Goal: Task Accomplishment & Management: Manage account settings

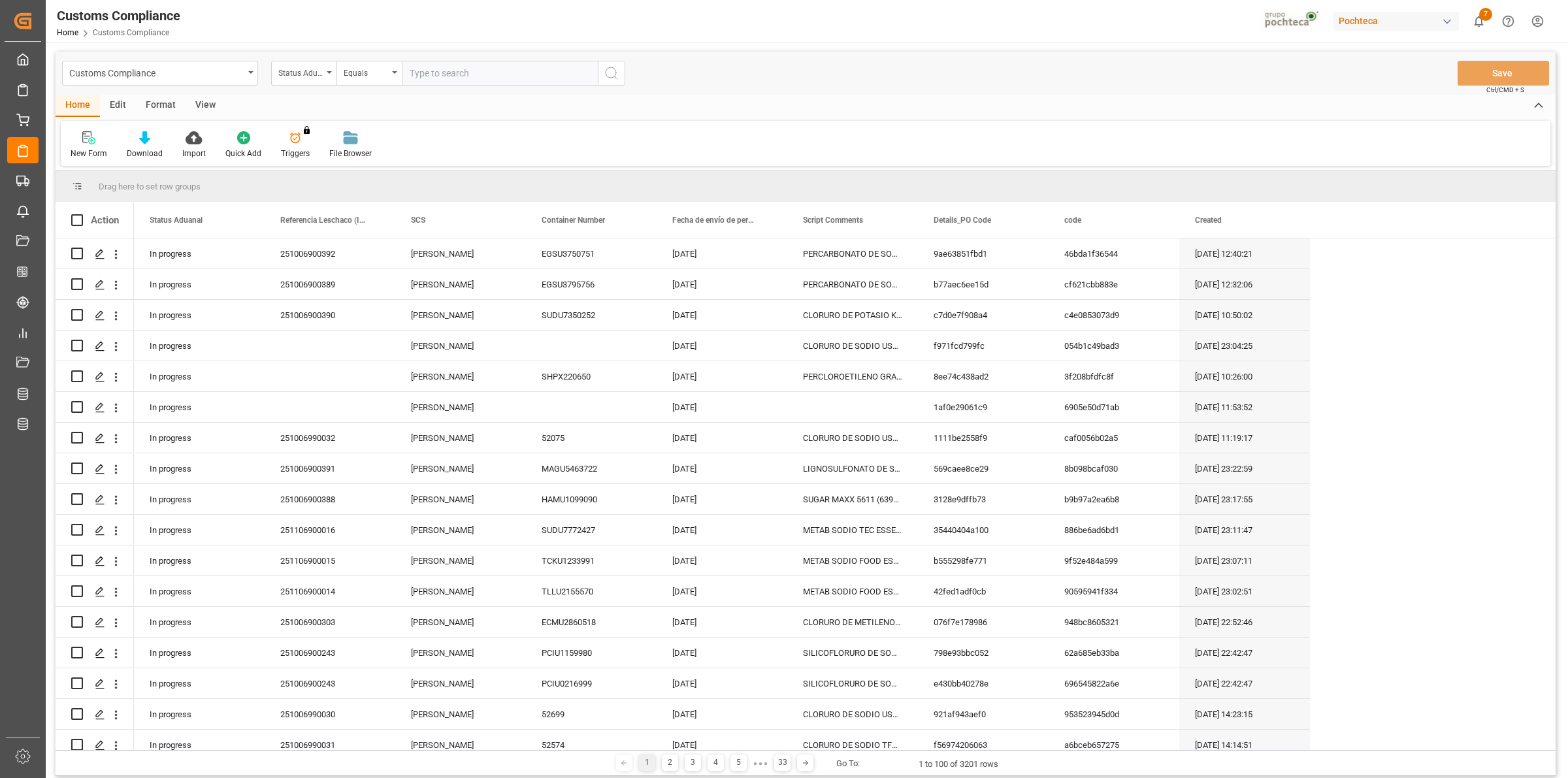
click at [46, 189] on main "Customs Compliance Status Aduanal Equals Save Ctrl/CMD + S Home Edit Format Vie…" at bounding box center [805, 415] width 1519 height 729
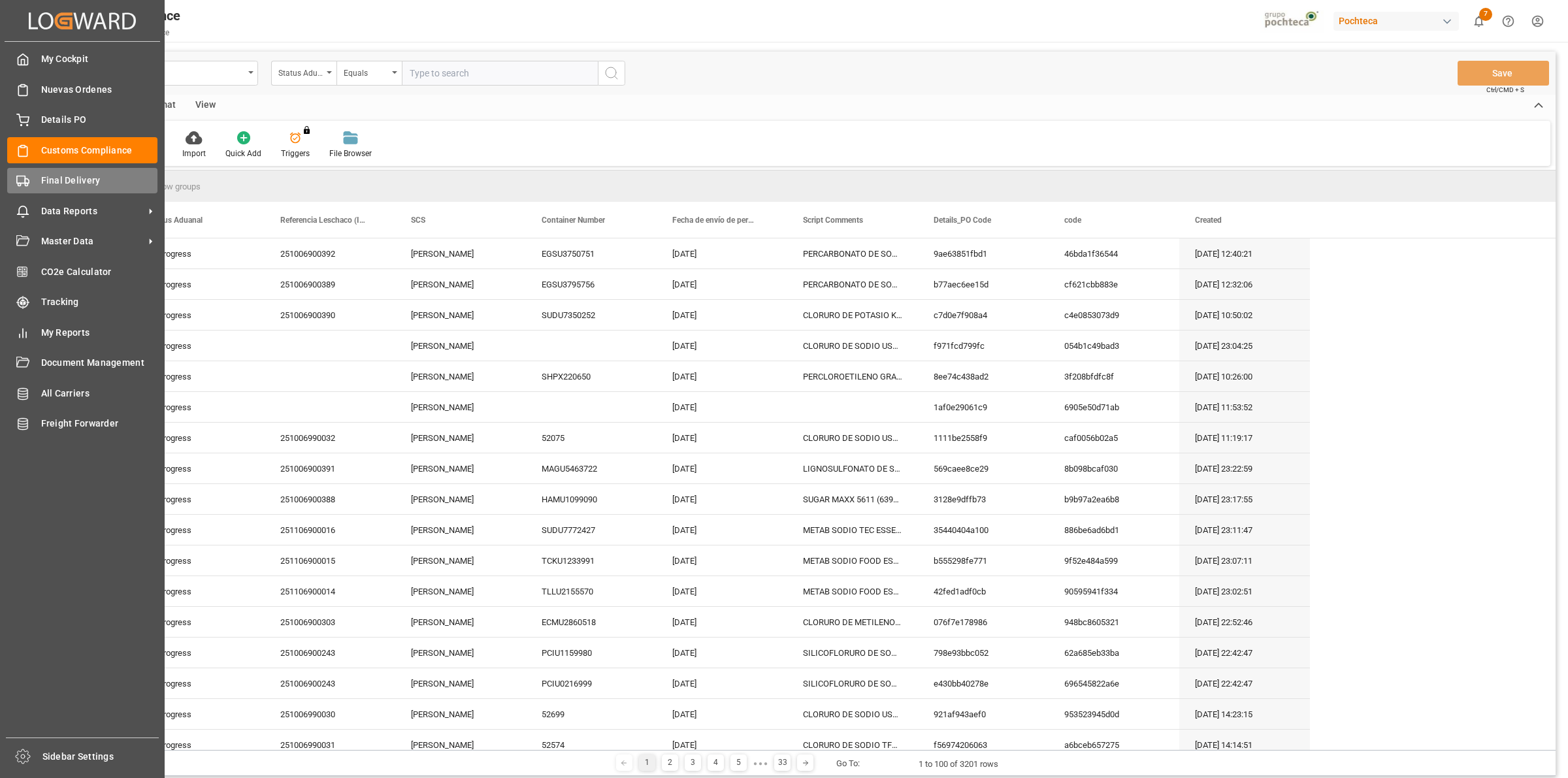
click at [34, 180] on div "Final Delivery Final Delivery" at bounding box center [82, 180] width 150 height 26
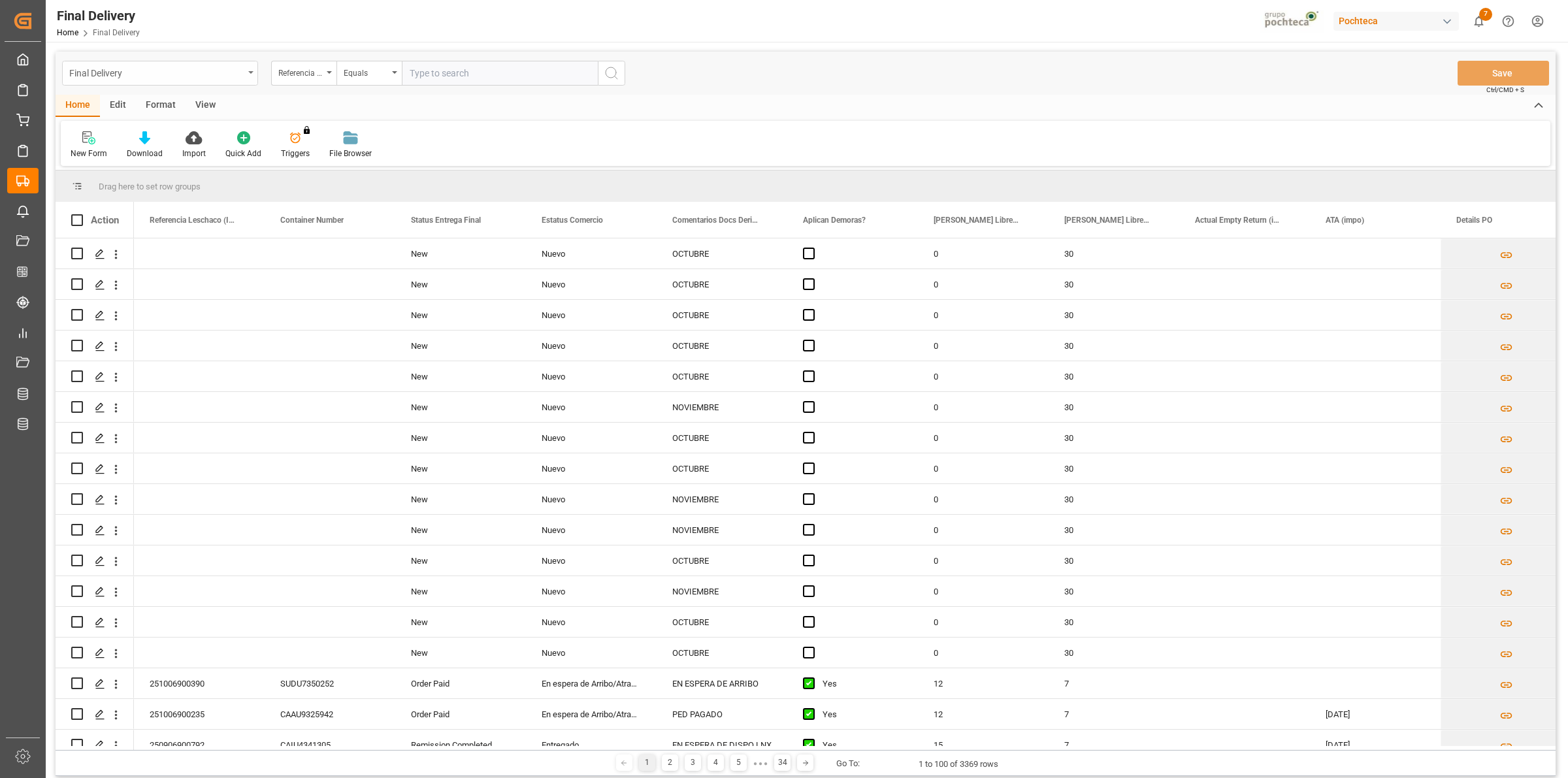
click at [247, 76] on div "Final Delivery" at bounding box center [160, 73] width 196 height 25
click at [141, 223] on div "Final Delivery" at bounding box center [160, 215] width 195 height 27
click at [204, 107] on div "View" at bounding box center [205, 106] width 40 height 23
click at [71, 136] on div at bounding box center [83, 138] width 26 height 14
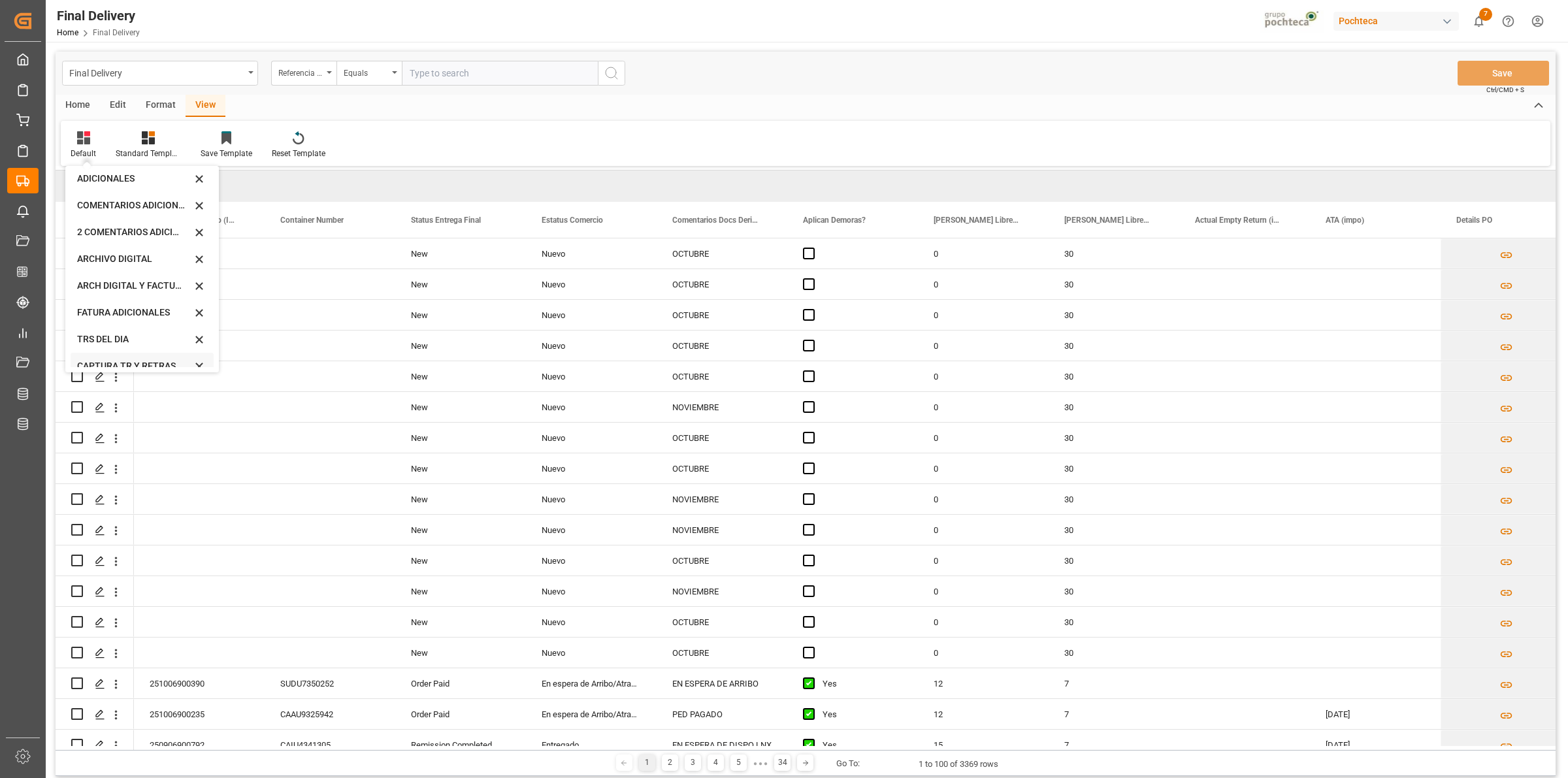
scroll to position [124, 0]
click at [135, 348] on div "CAPTURA TR Y RETRASO CON ENTREGA Y SUCURSAL" at bounding box center [134, 355] width 114 height 14
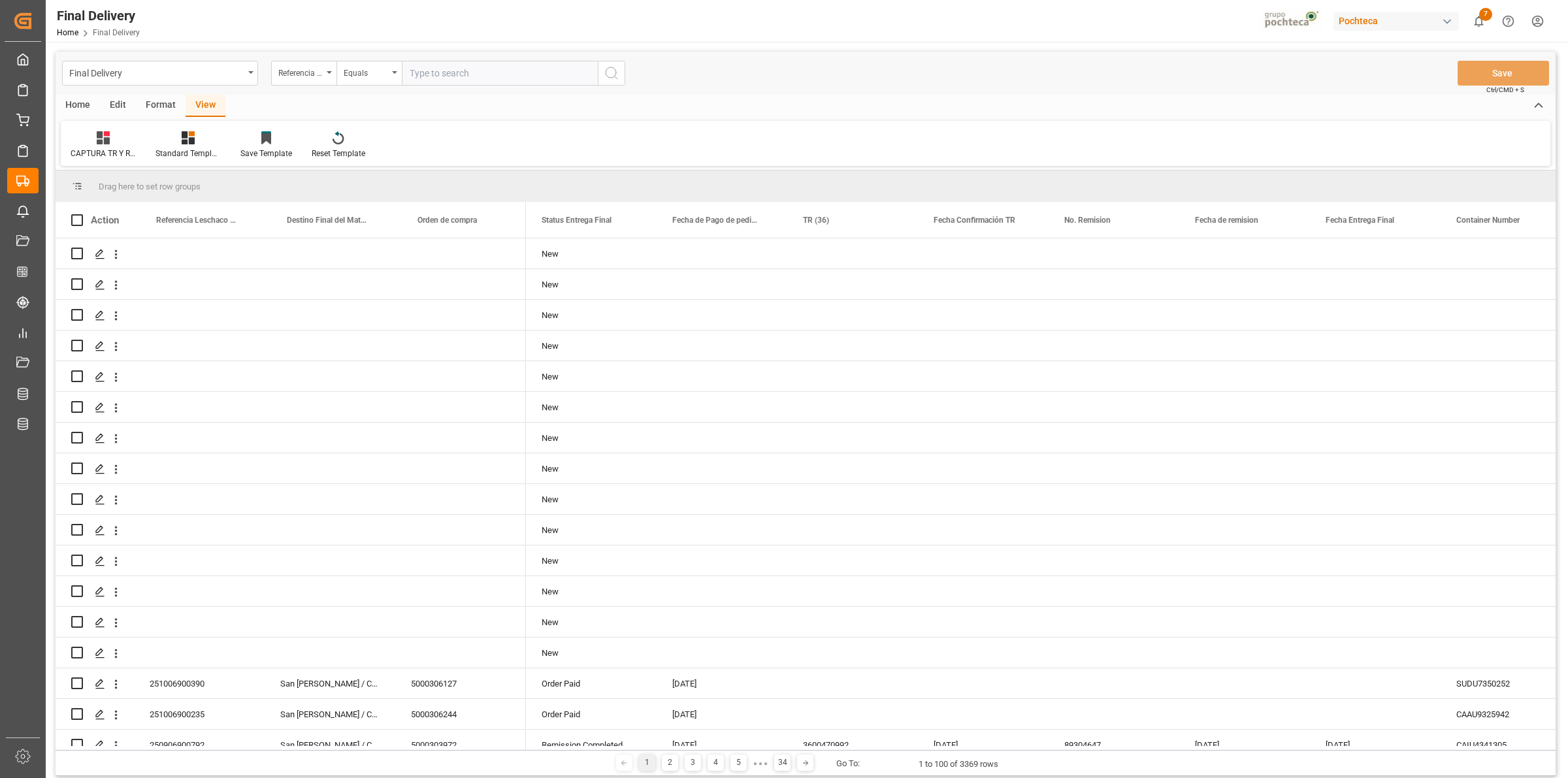
click at [158, 107] on div "Format" at bounding box center [161, 106] width 50 height 23
click at [161, 145] on div "Row Format" at bounding box center [150, 145] width 63 height 29
click at [164, 188] on div "DESTINO PARA REMI" at bounding box center [180, 184] width 86 height 14
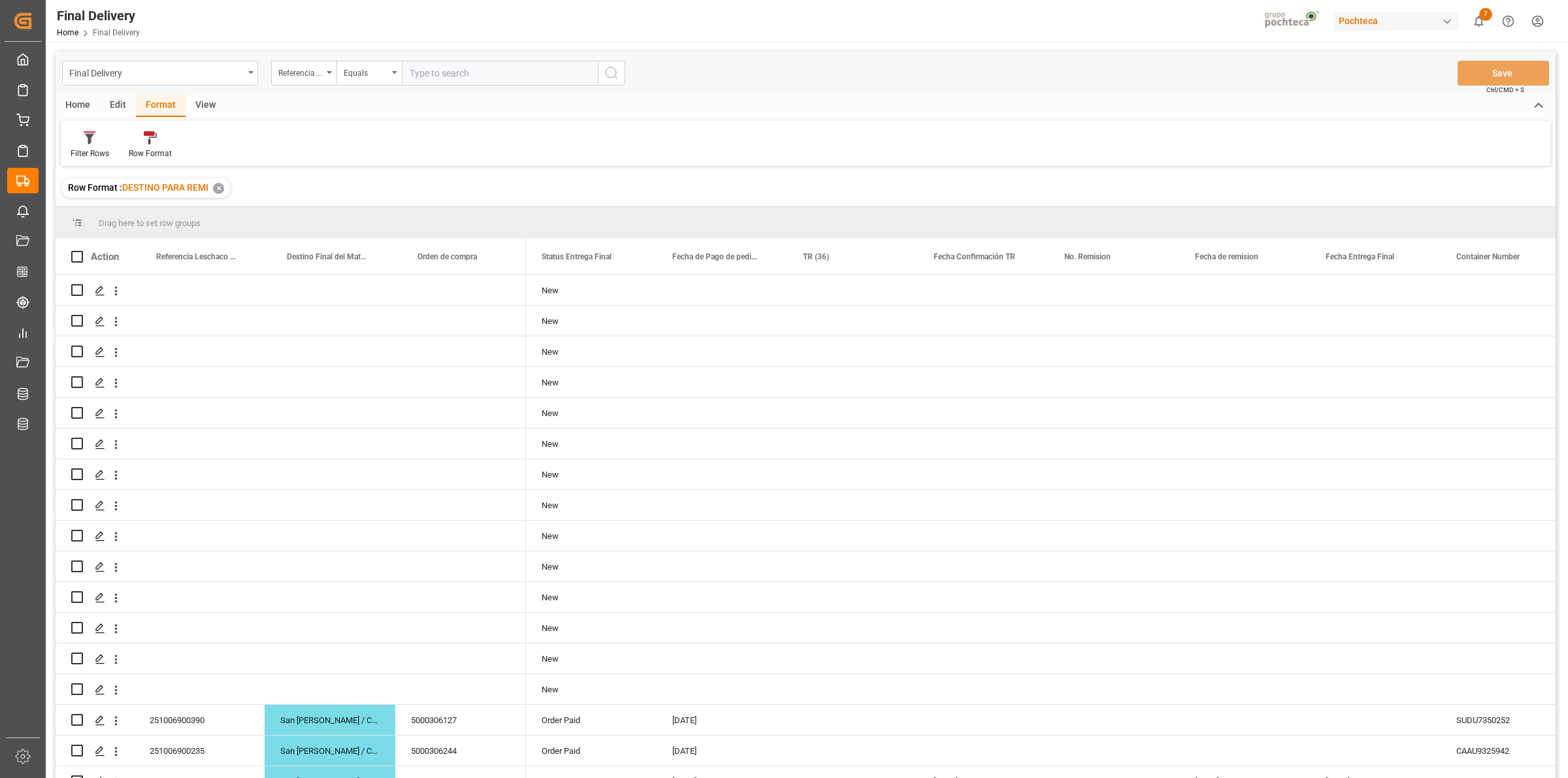
click at [1215, 138] on div "Filter Rows Row Format" at bounding box center [805, 143] width 1489 height 45
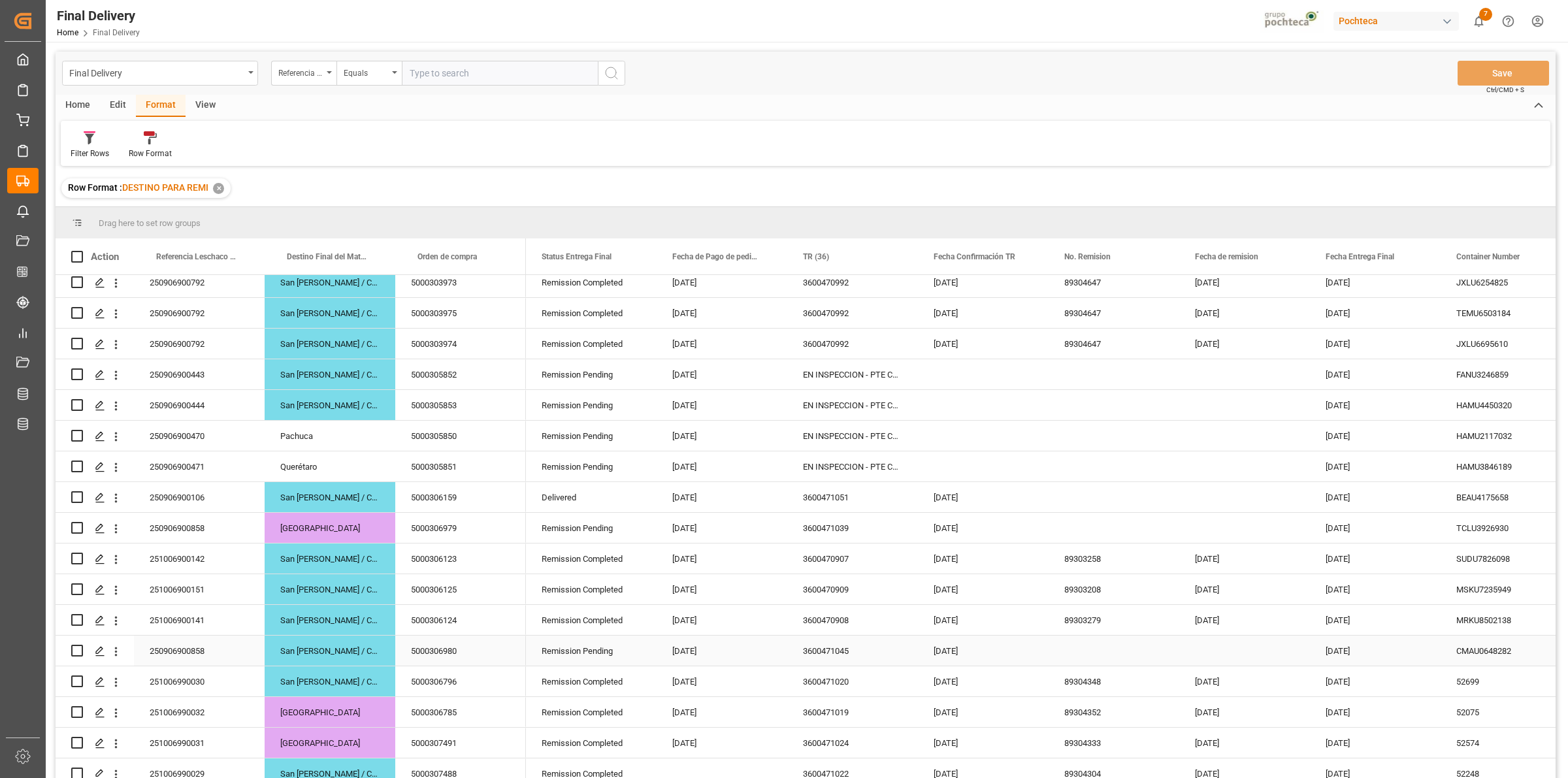
click at [1084, 644] on div "Press SPACE to select this row." at bounding box center [1114, 650] width 131 height 30
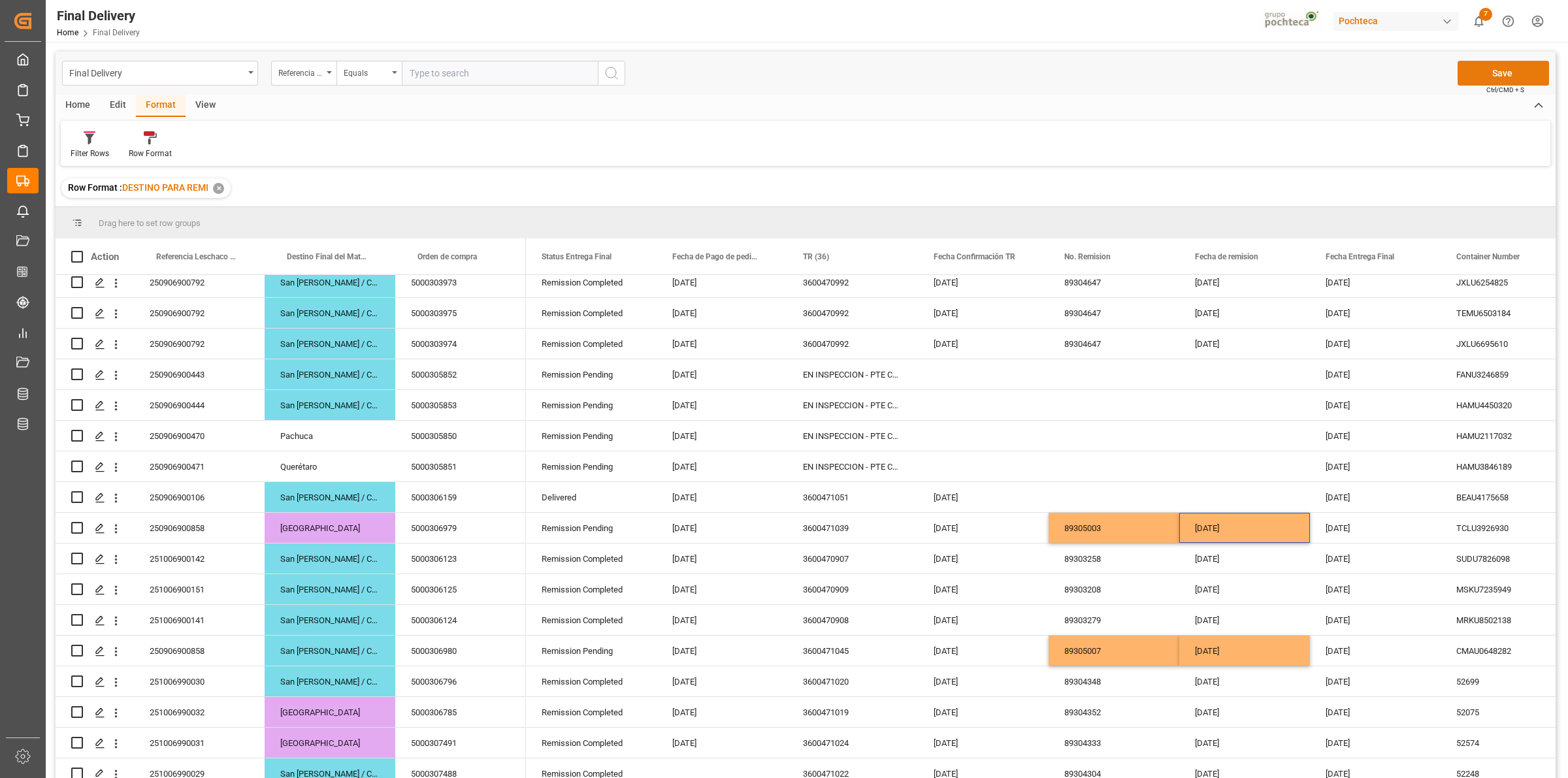
click at [1470, 89] on div "Final Delivery Referencia Leschaco (Impo) Equals Save Ctrl/CMD + S" at bounding box center [805, 72] width 1500 height 43
click at [1485, 56] on div "Final Delivery Referencia Leschaco (Impo) Equals Save Ctrl/CMD + S" at bounding box center [805, 72] width 1500 height 43
click at [1474, 77] on button "Save" at bounding box center [1503, 73] width 92 height 25
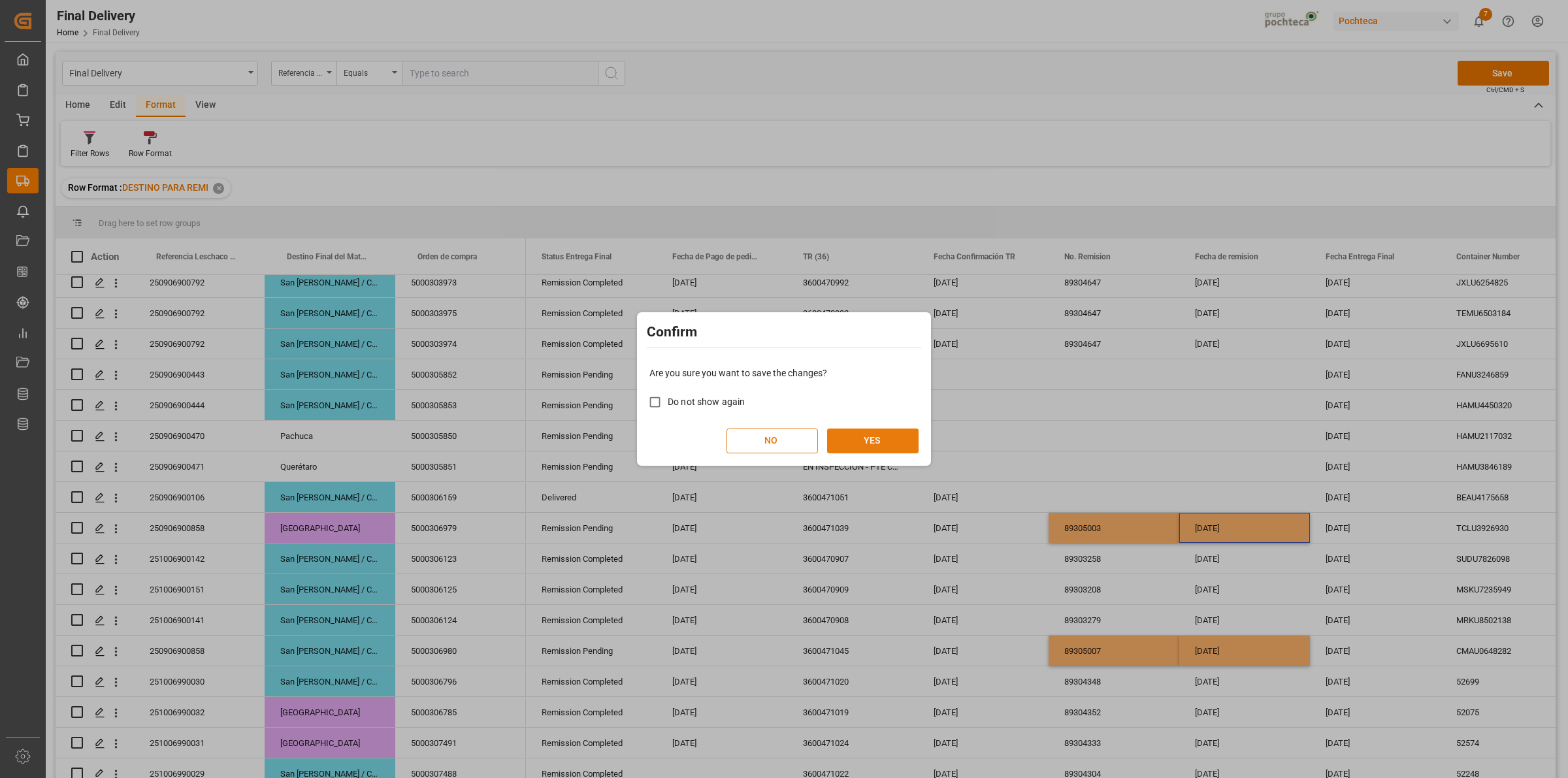
click at [869, 448] on button "YES" at bounding box center [873, 441] width 92 height 25
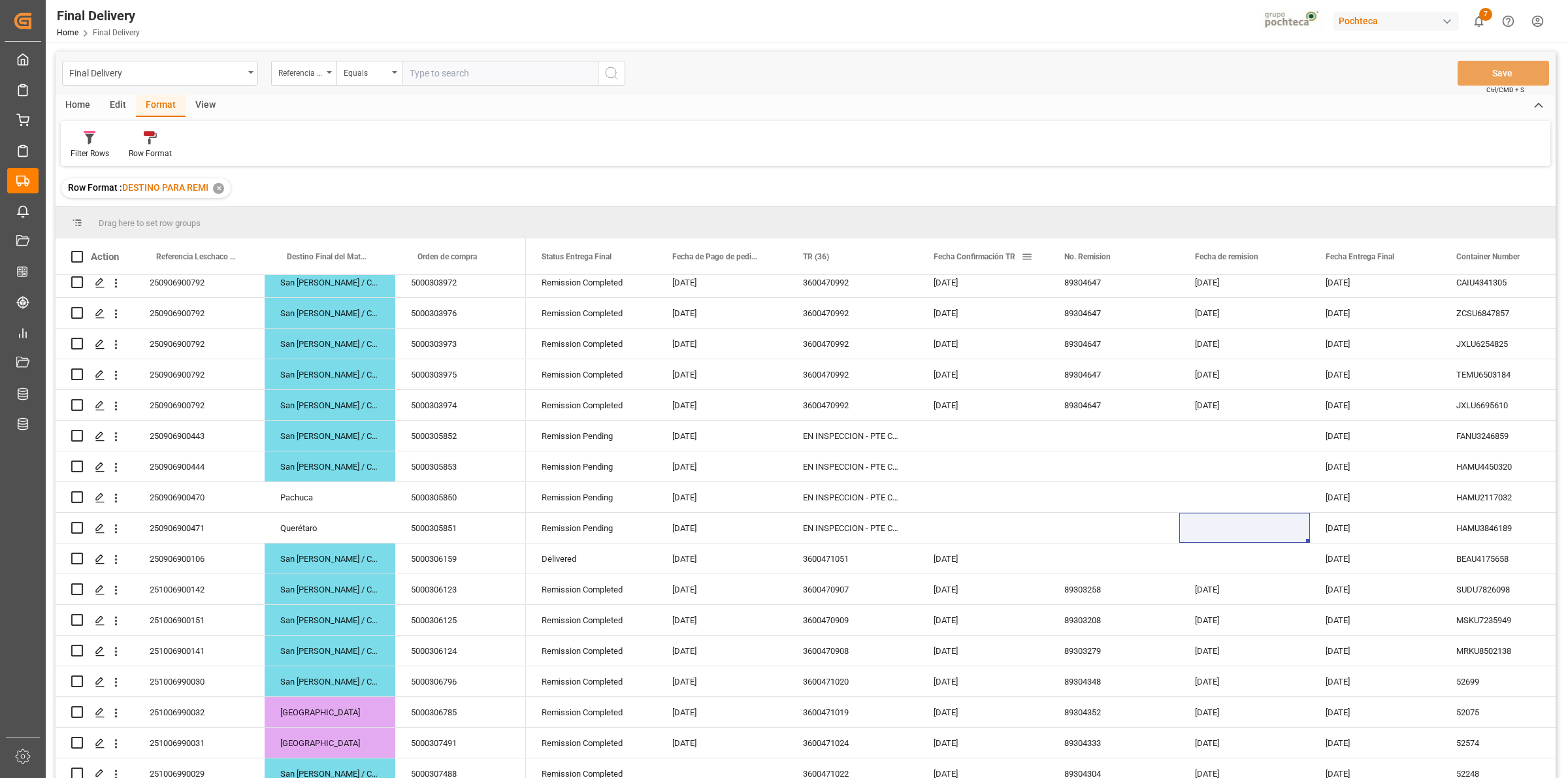
scroll to position [1082, 0]
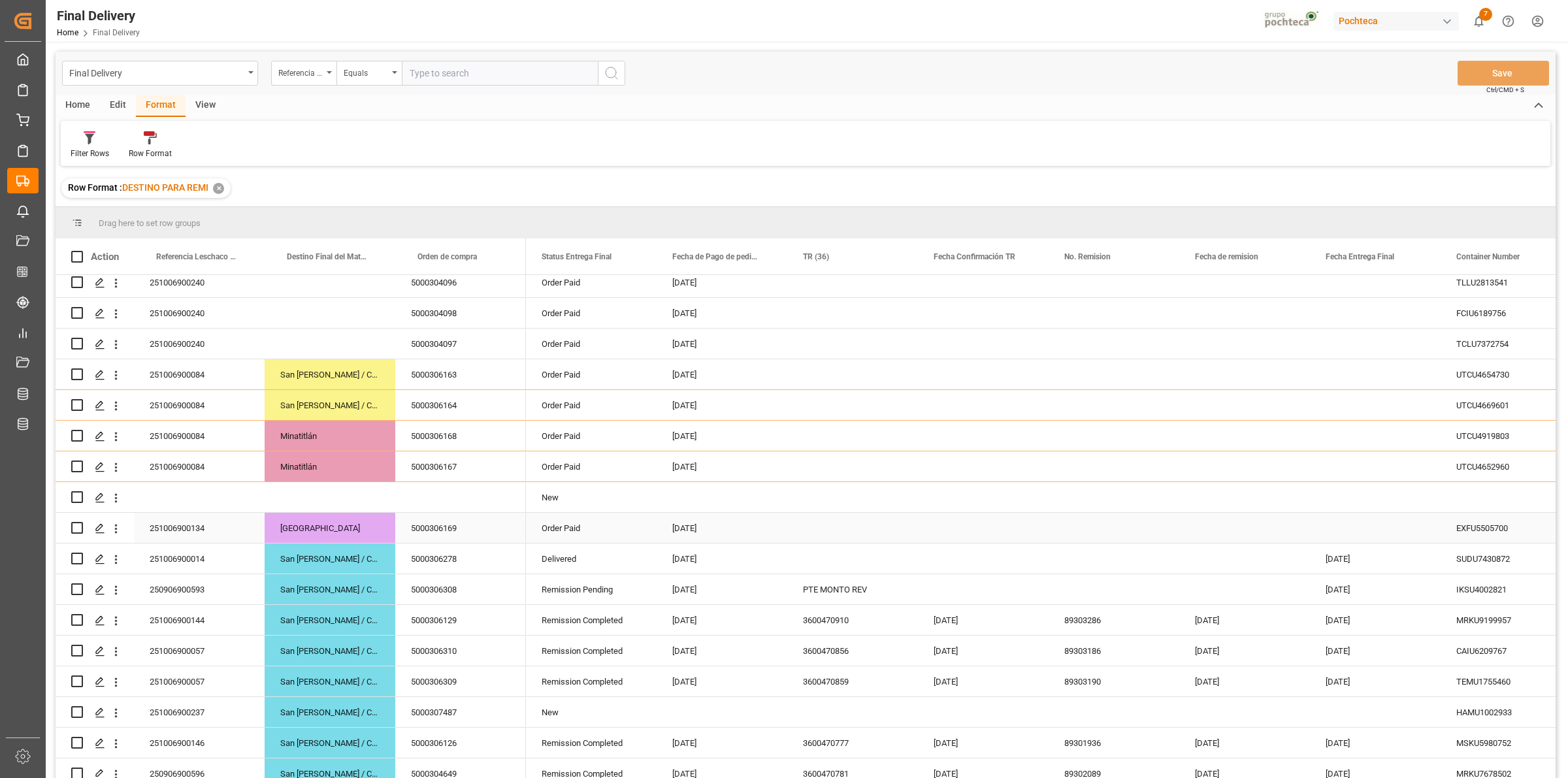
click at [837, 531] on div "Press SPACE to select this row." at bounding box center [852, 527] width 131 height 30
click at [824, 535] on div "Press SPACE to select this row." at bounding box center [852, 527] width 131 height 30
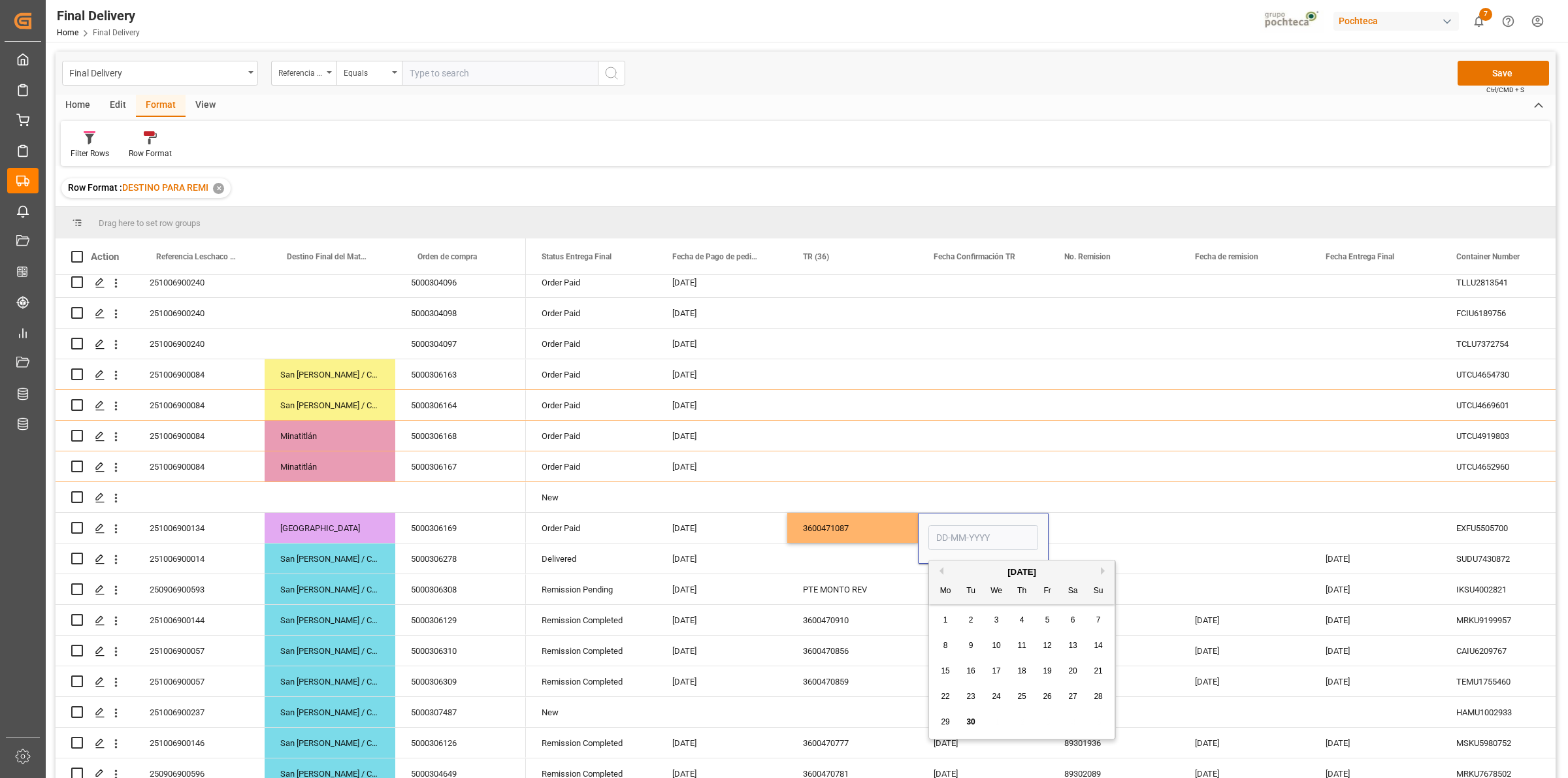
click at [970, 722] on span "30" at bounding box center [970, 722] width 9 height 9
type input "[DATE]"
click at [1055, 530] on div "Press SPACE to select this row." at bounding box center [1114, 527] width 131 height 30
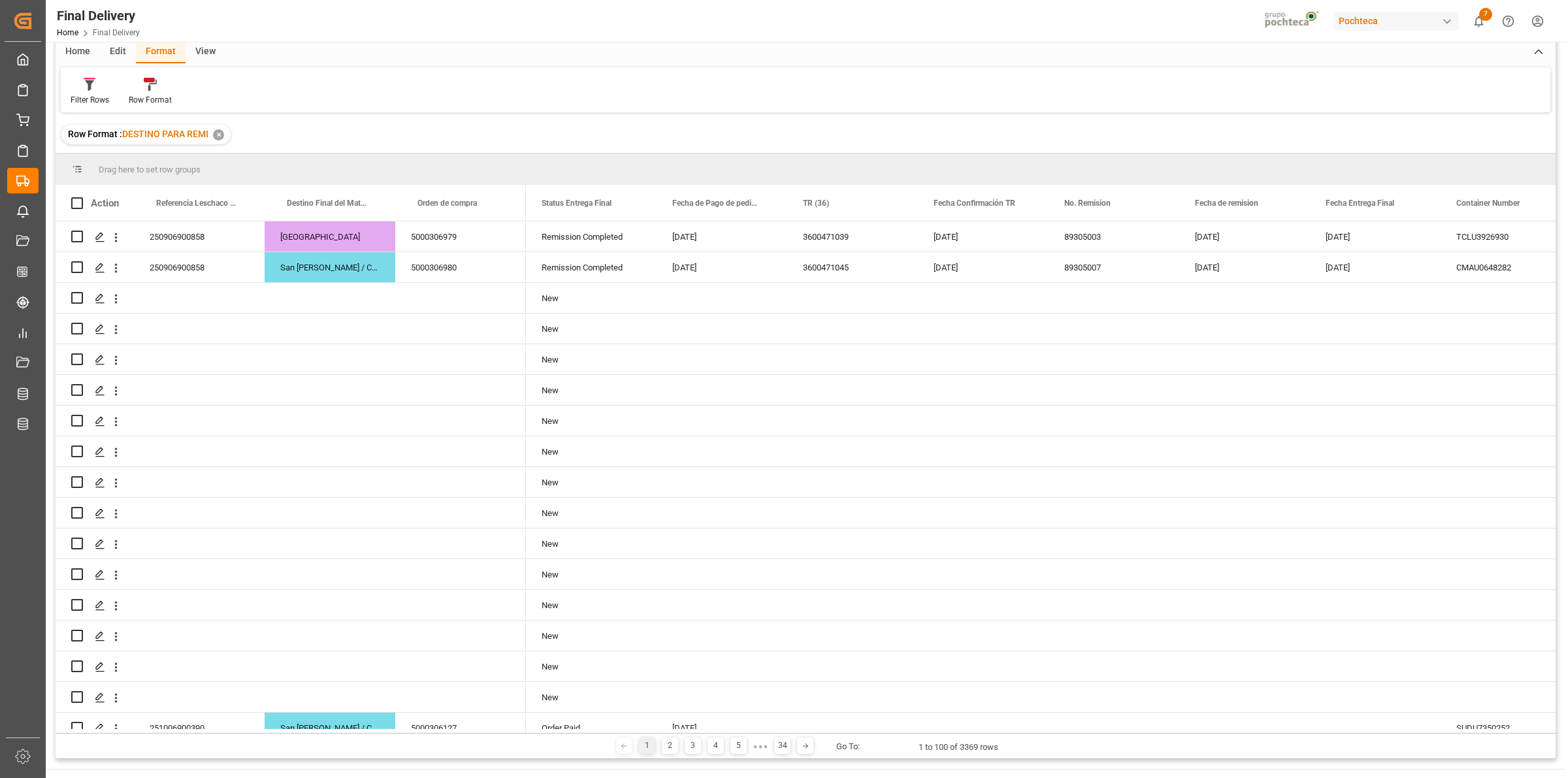
scroll to position [0, 0]
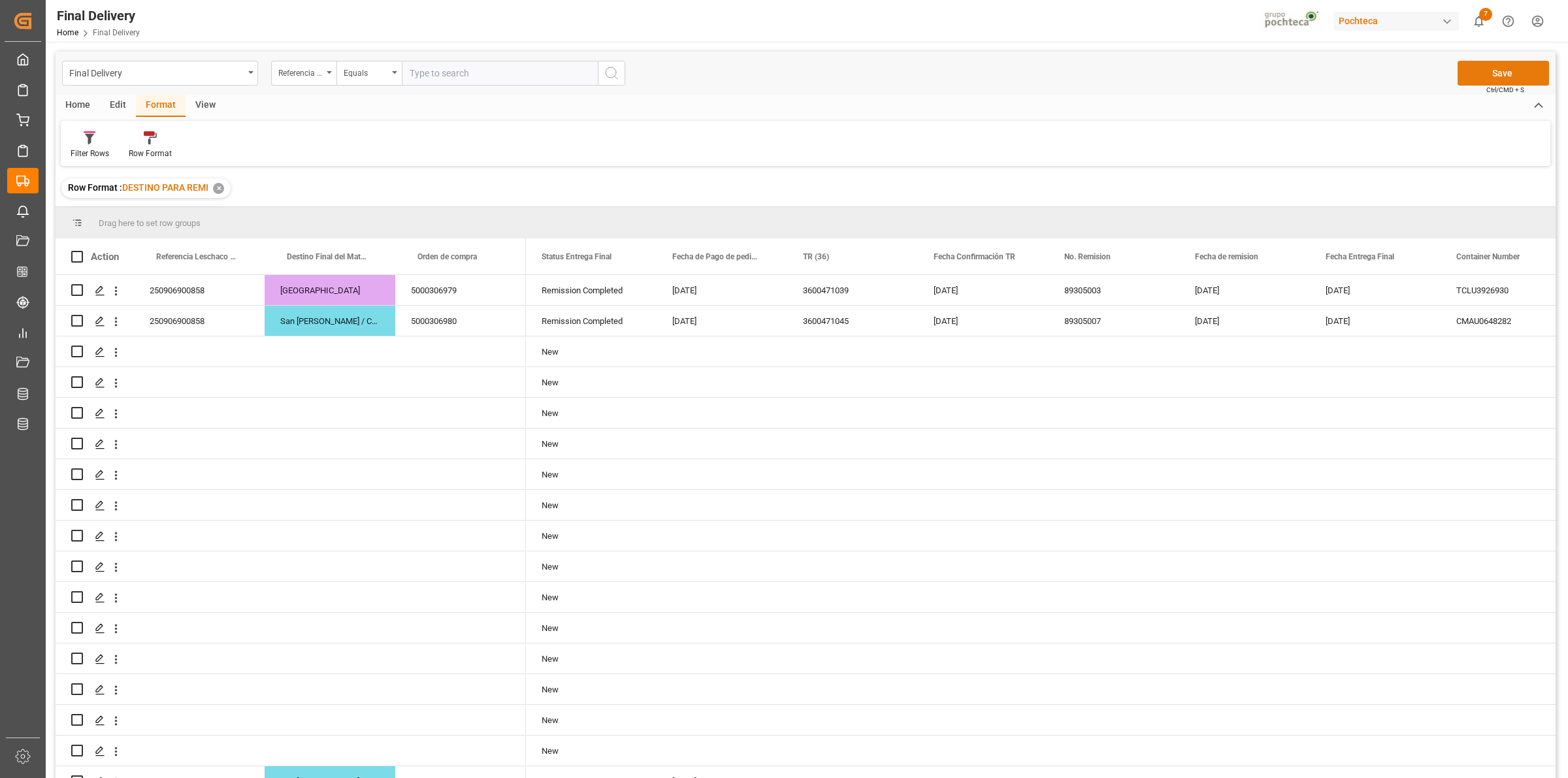
click at [1485, 72] on button "Save" at bounding box center [1503, 73] width 92 height 25
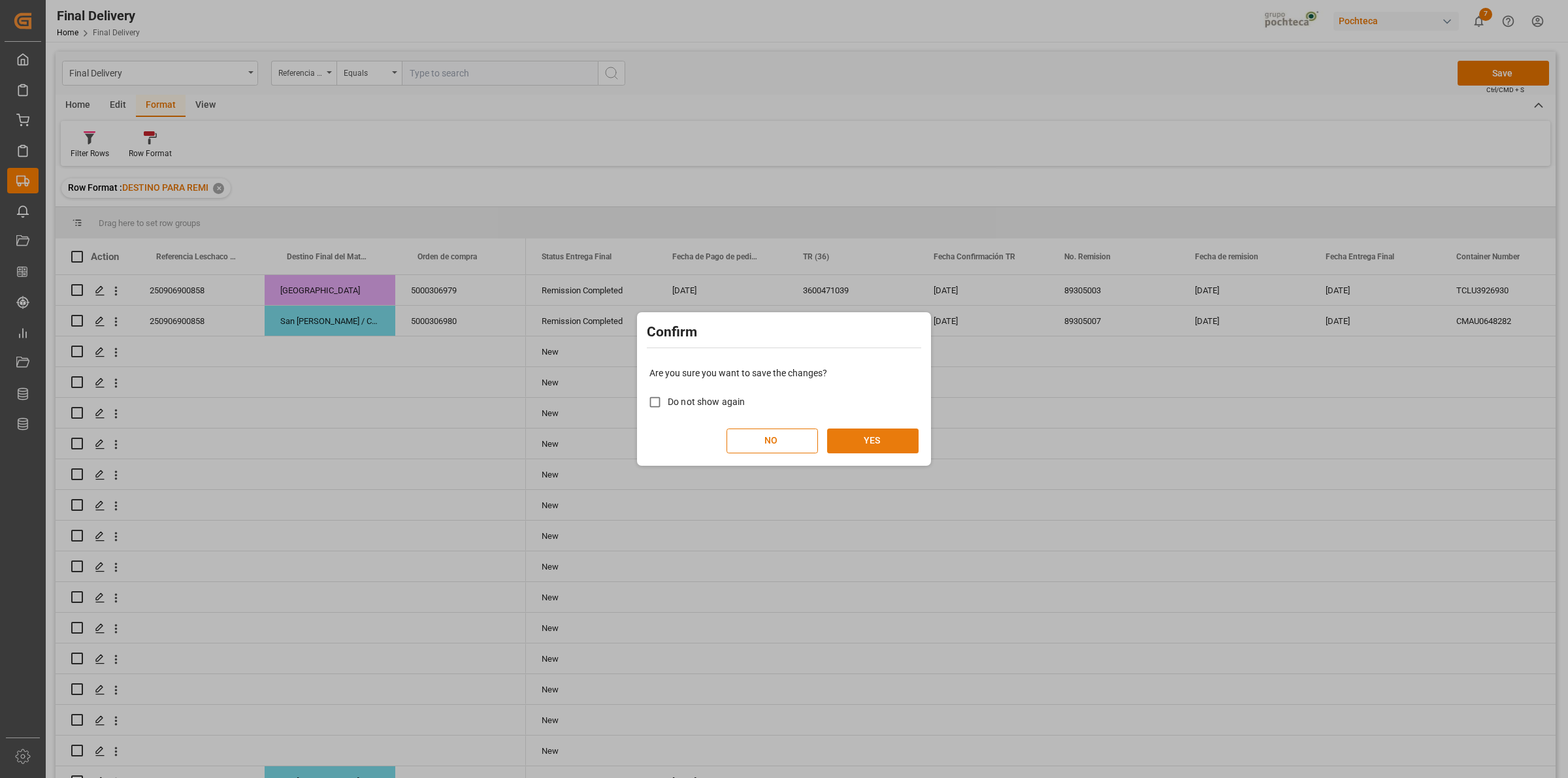
click at [887, 447] on button "YES" at bounding box center [873, 441] width 92 height 25
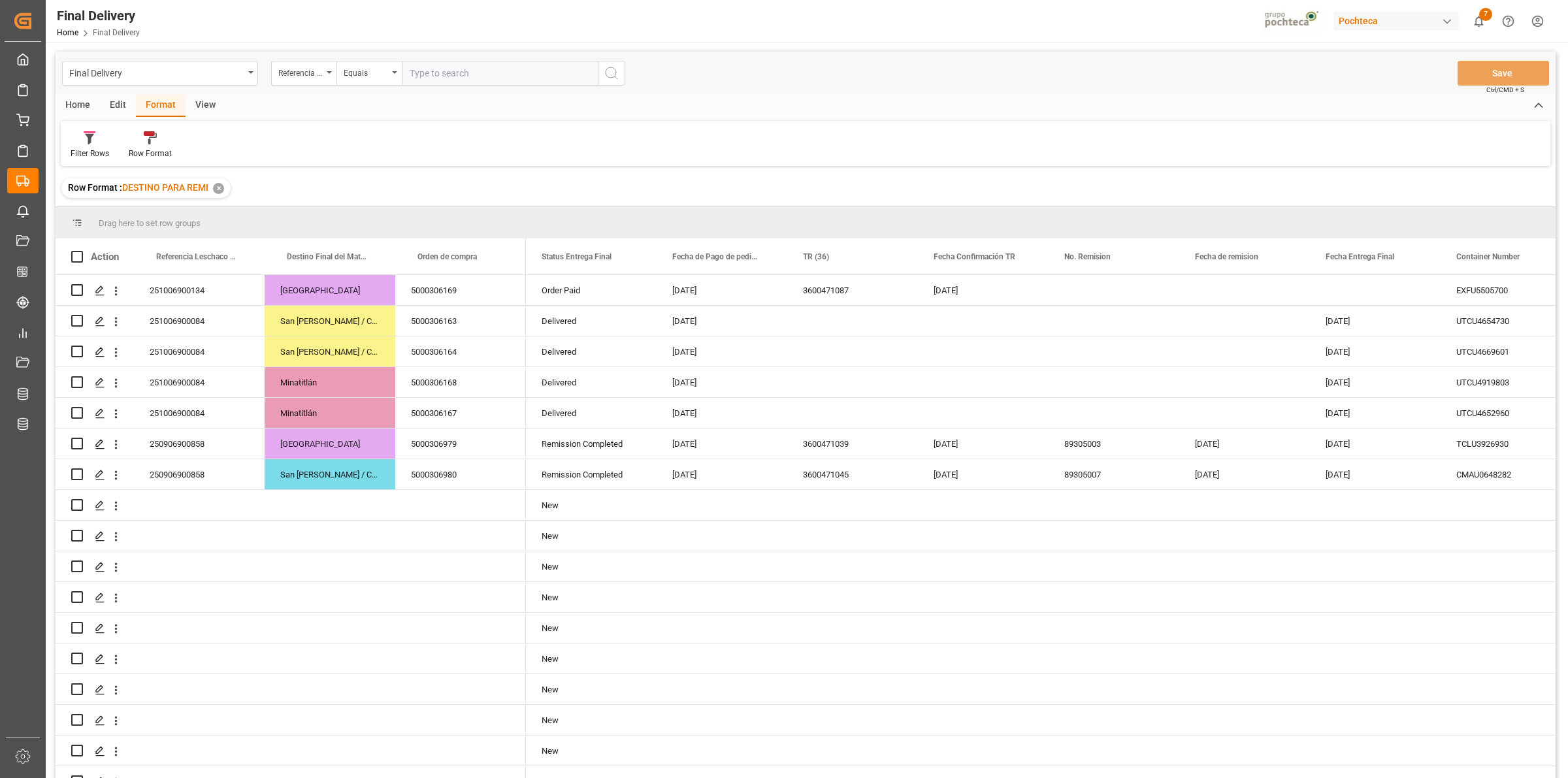
scroll to position [1113, 0]
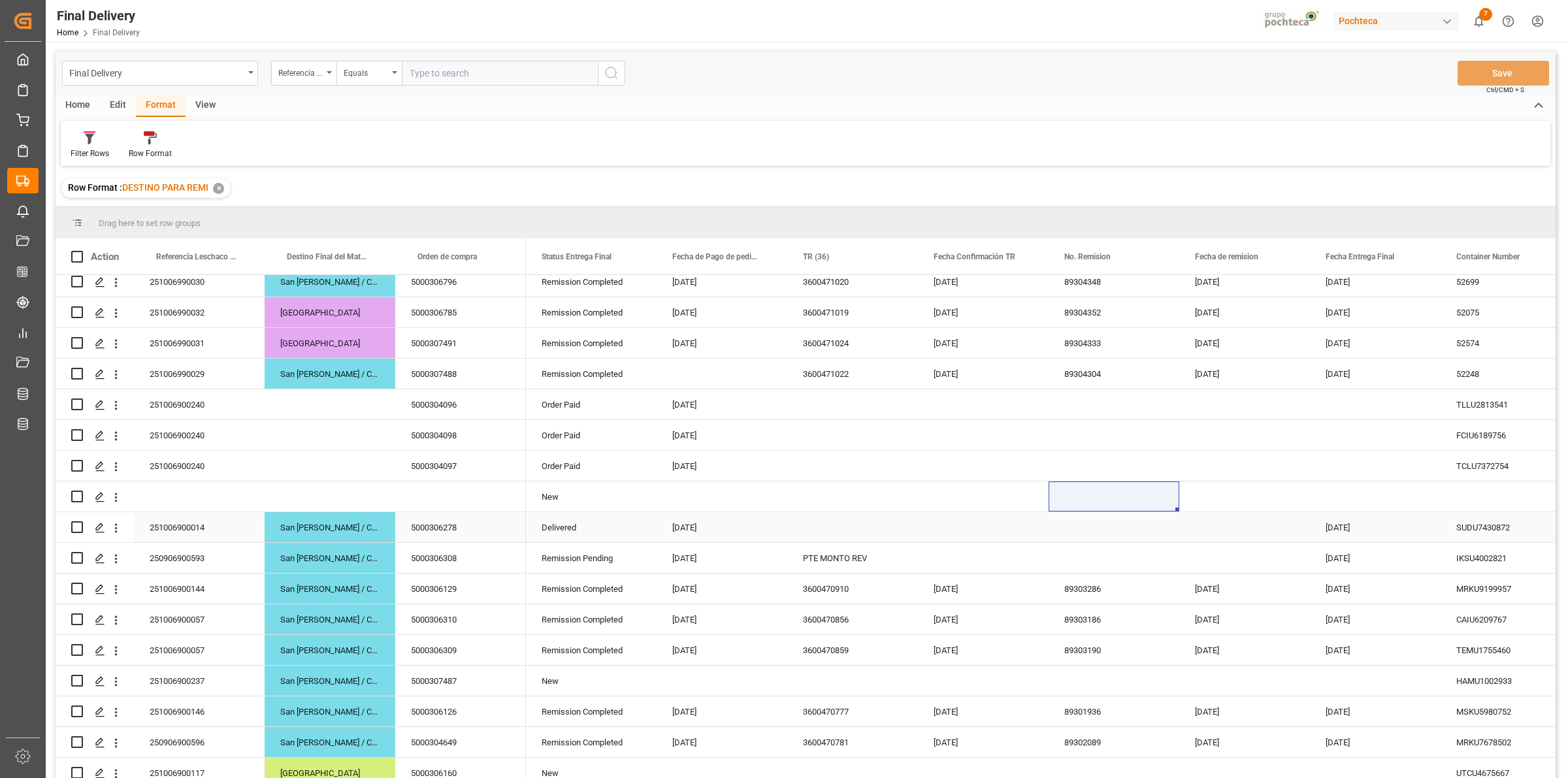
click at [497, 539] on div "5000306278" at bounding box center [461, 527] width 131 height 30
click at [834, 532] on div "Press SPACE to select this row." at bounding box center [852, 527] width 131 height 30
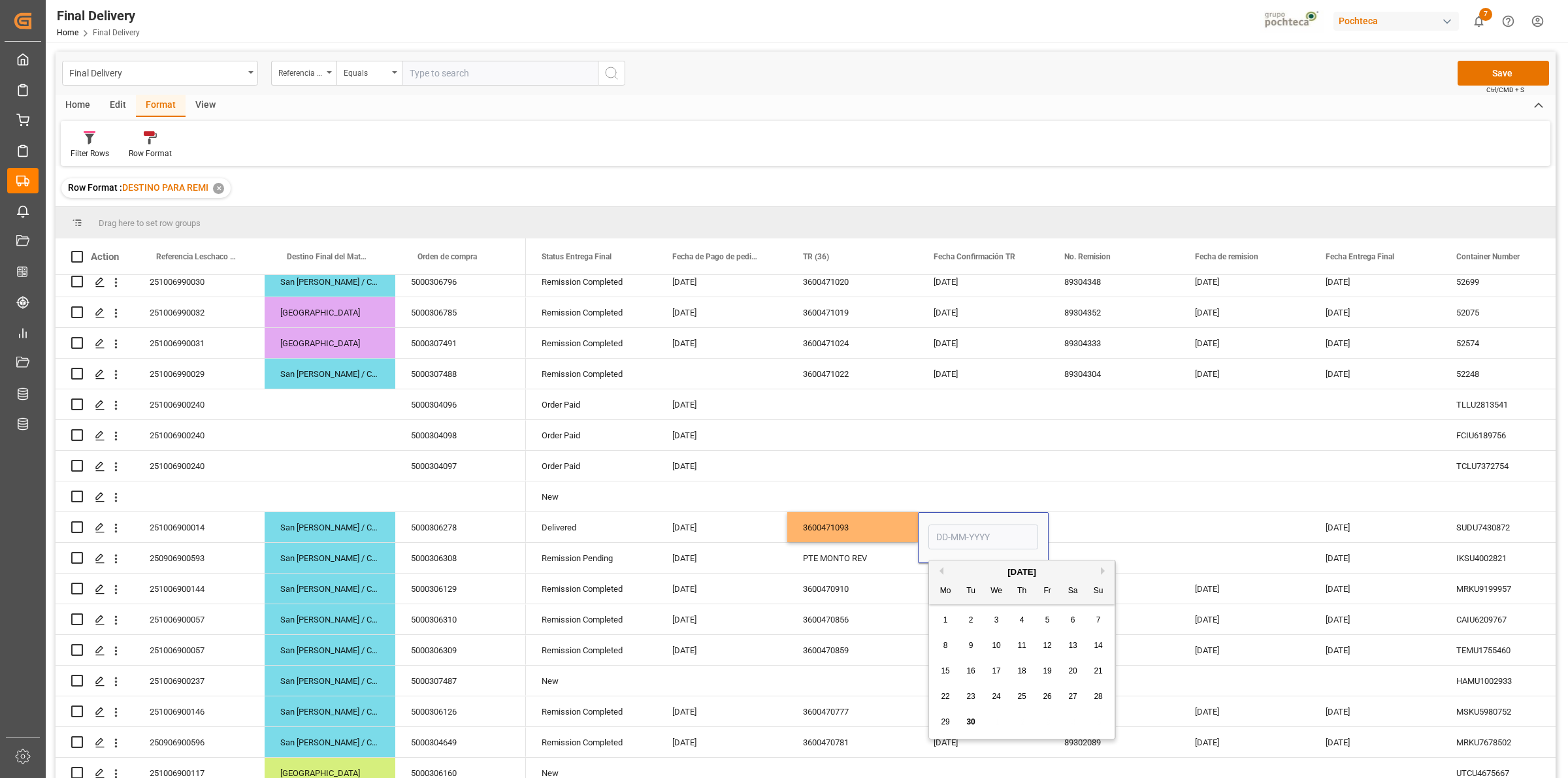
click at [970, 720] on span "30" at bounding box center [970, 722] width 9 height 9
type input "[DATE]"
click at [1075, 532] on div "Press SPACE to select this row." at bounding box center [1114, 527] width 131 height 30
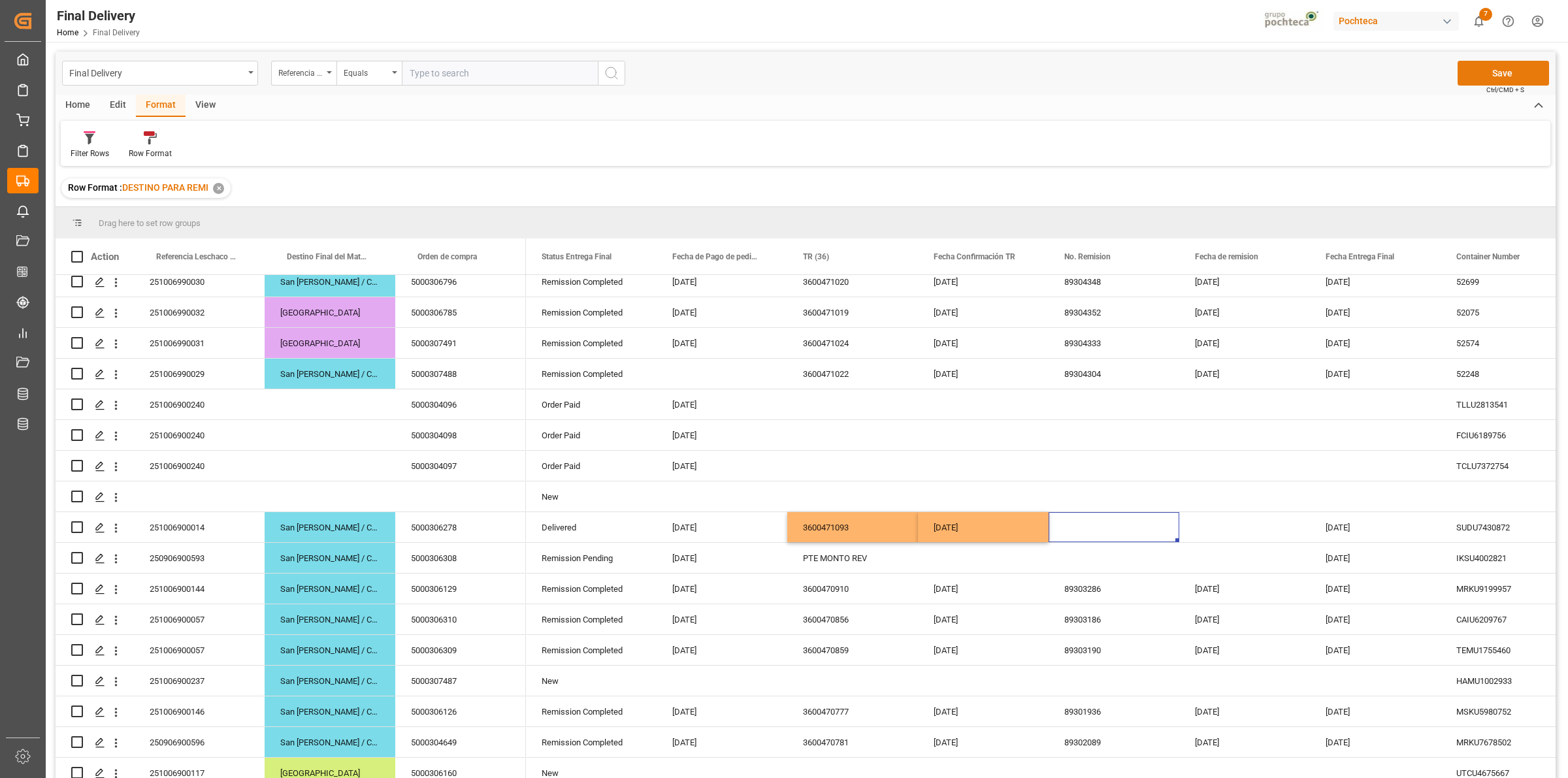
click at [1485, 72] on button "Save" at bounding box center [1503, 73] width 92 height 25
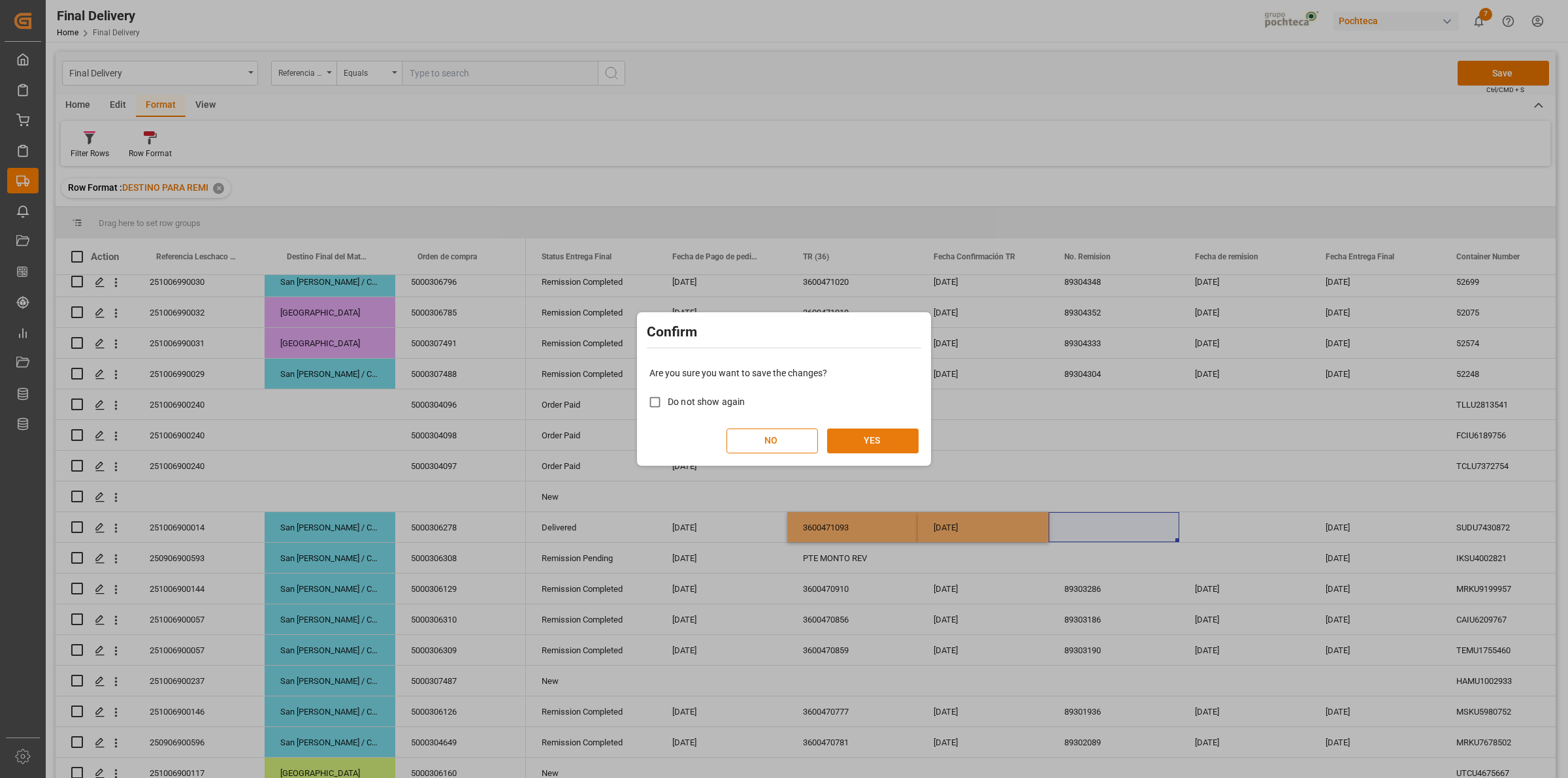
click at [852, 446] on button "YES" at bounding box center [873, 441] width 92 height 25
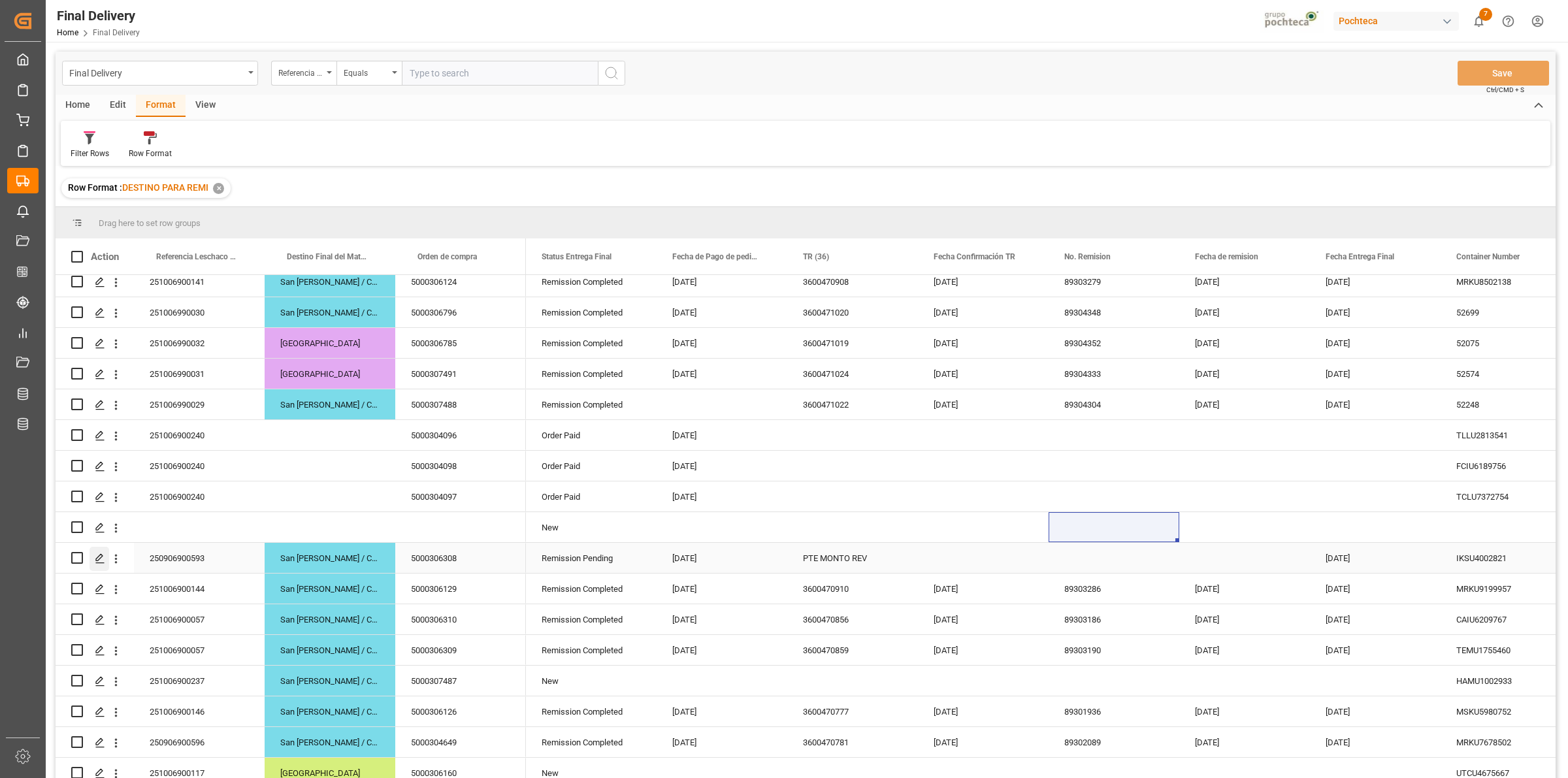
click at [104, 562] on icon "Press SPACE to select this row." at bounding box center [100, 558] width 10 height 10
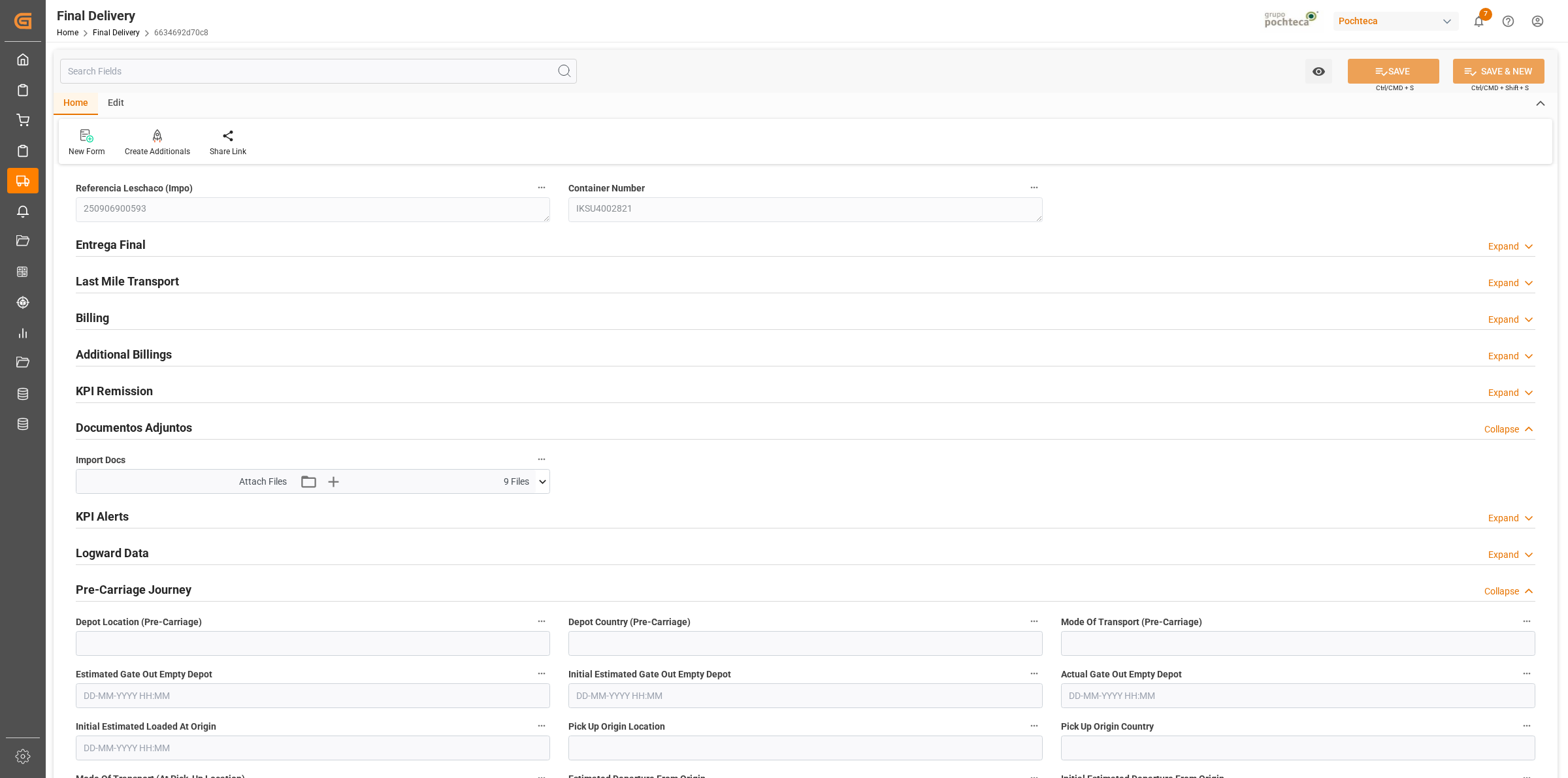
click at [540, 486] on icon at bounding box center [542, 482] width 14 height 14
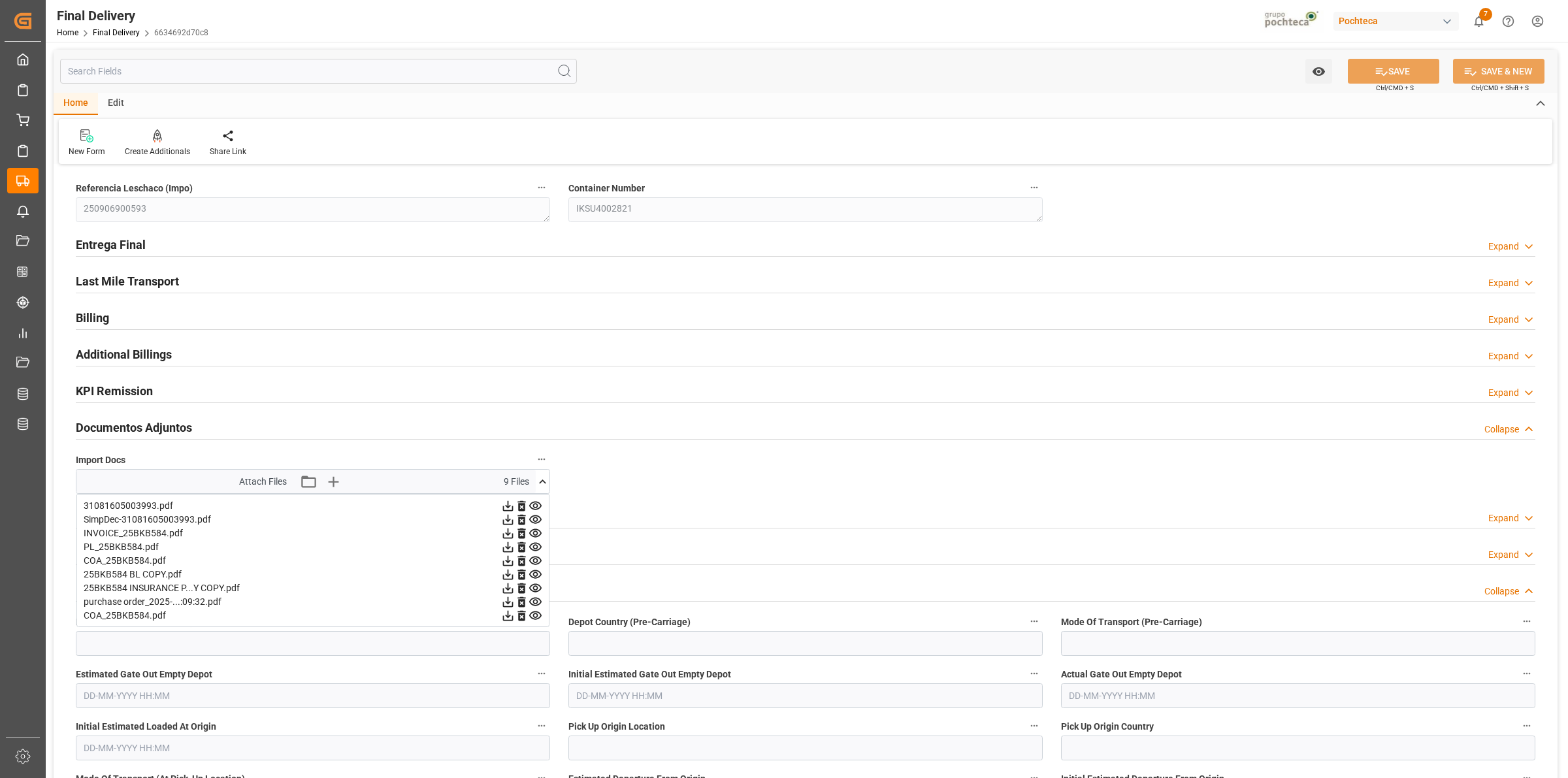
click at [507, 536] on icon at bounding box center [508, 534] width 14 height 14
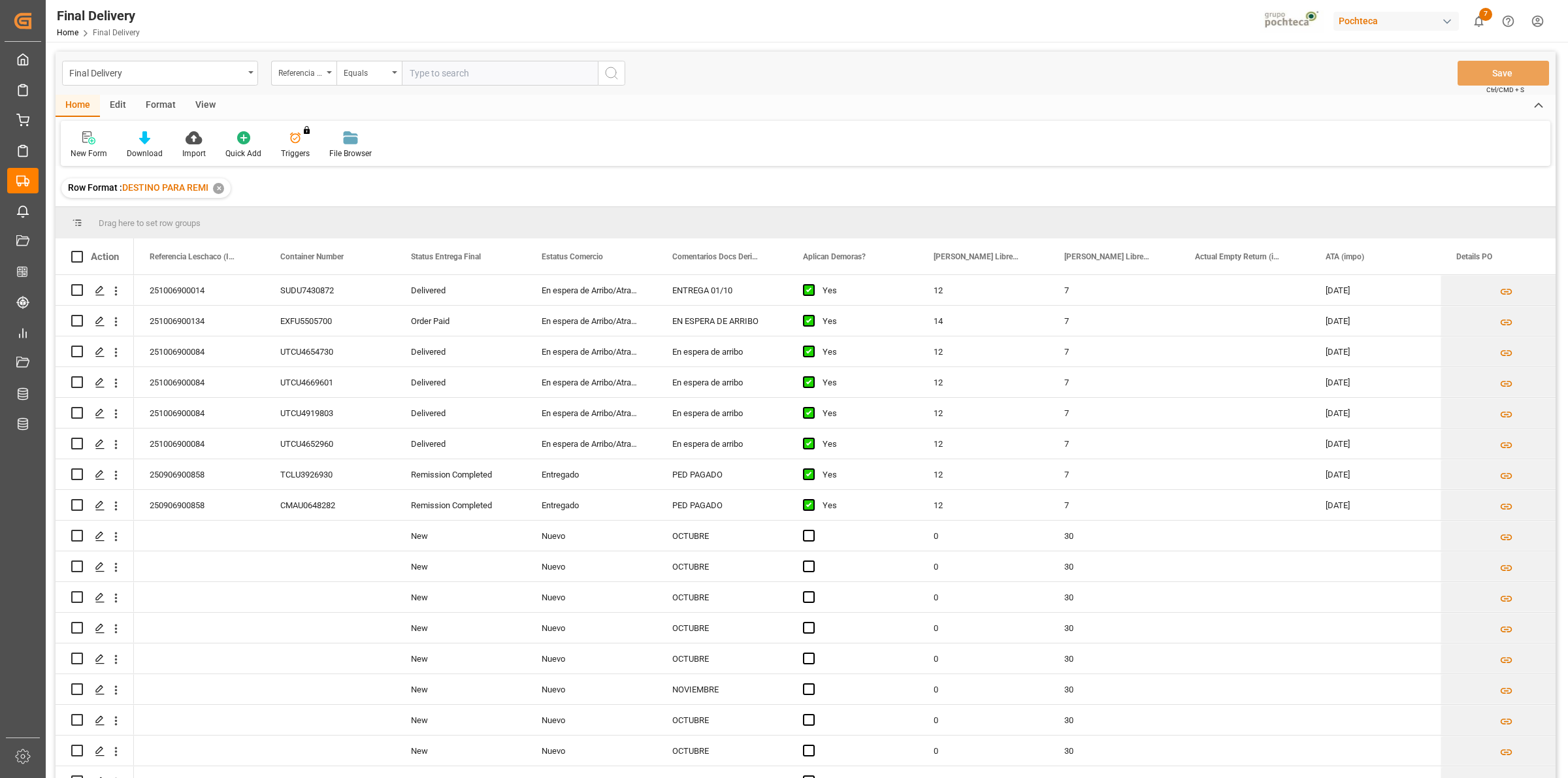
click at [212, 107] on div "View" at bounding box center [205, 106] width 40 height 23
click at [83, 139] on icon at bounding box center [83, 138] width 13 height 13
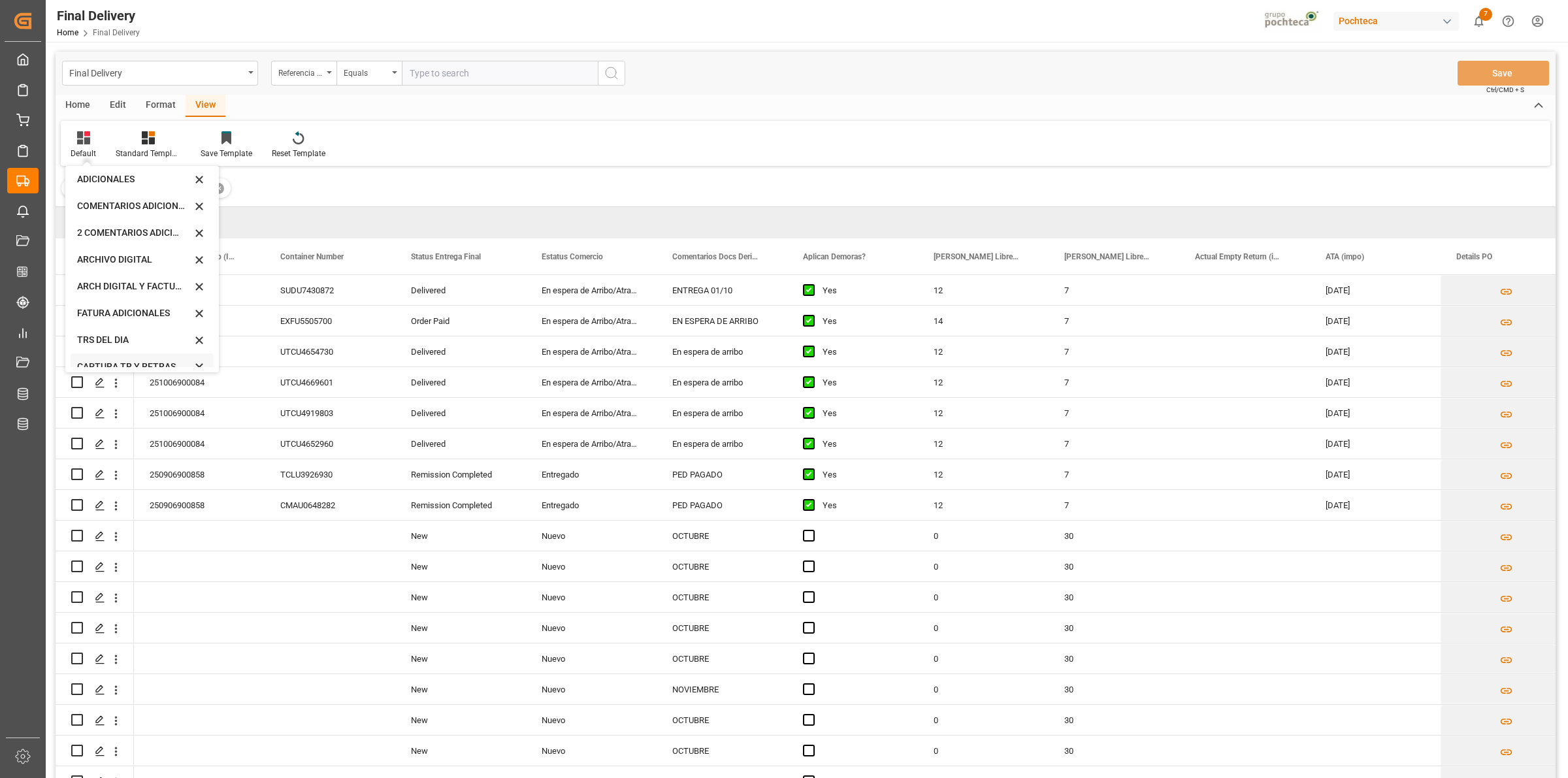
scroll to position [124, 0]
click at [126, 356] on div "CAPTURA TR Y RETRASO CON ENTREGA Y SUCURSAL" at bounding box center [134, 355] width 114 height 14
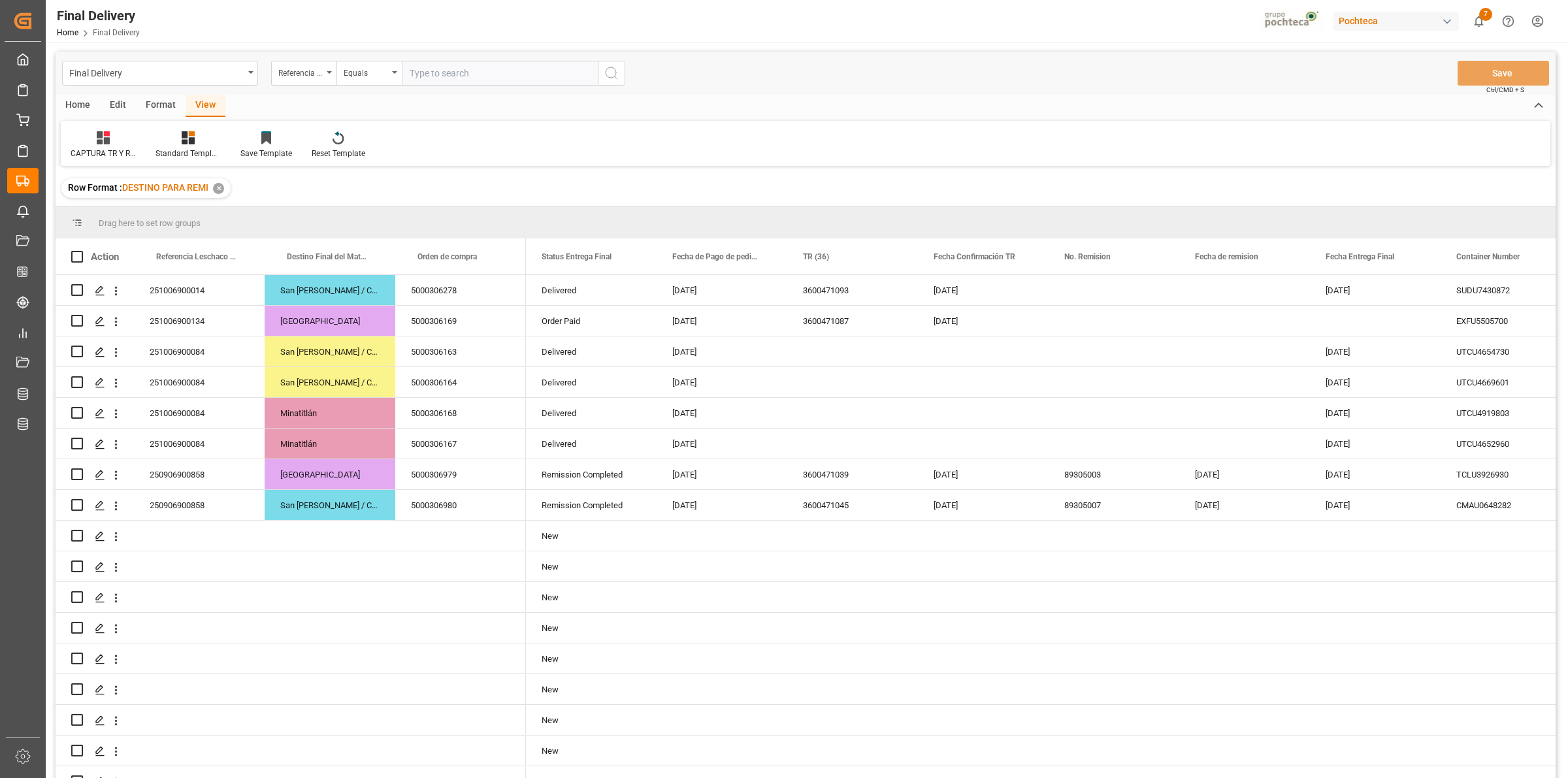
scroll to position [1144, 0]
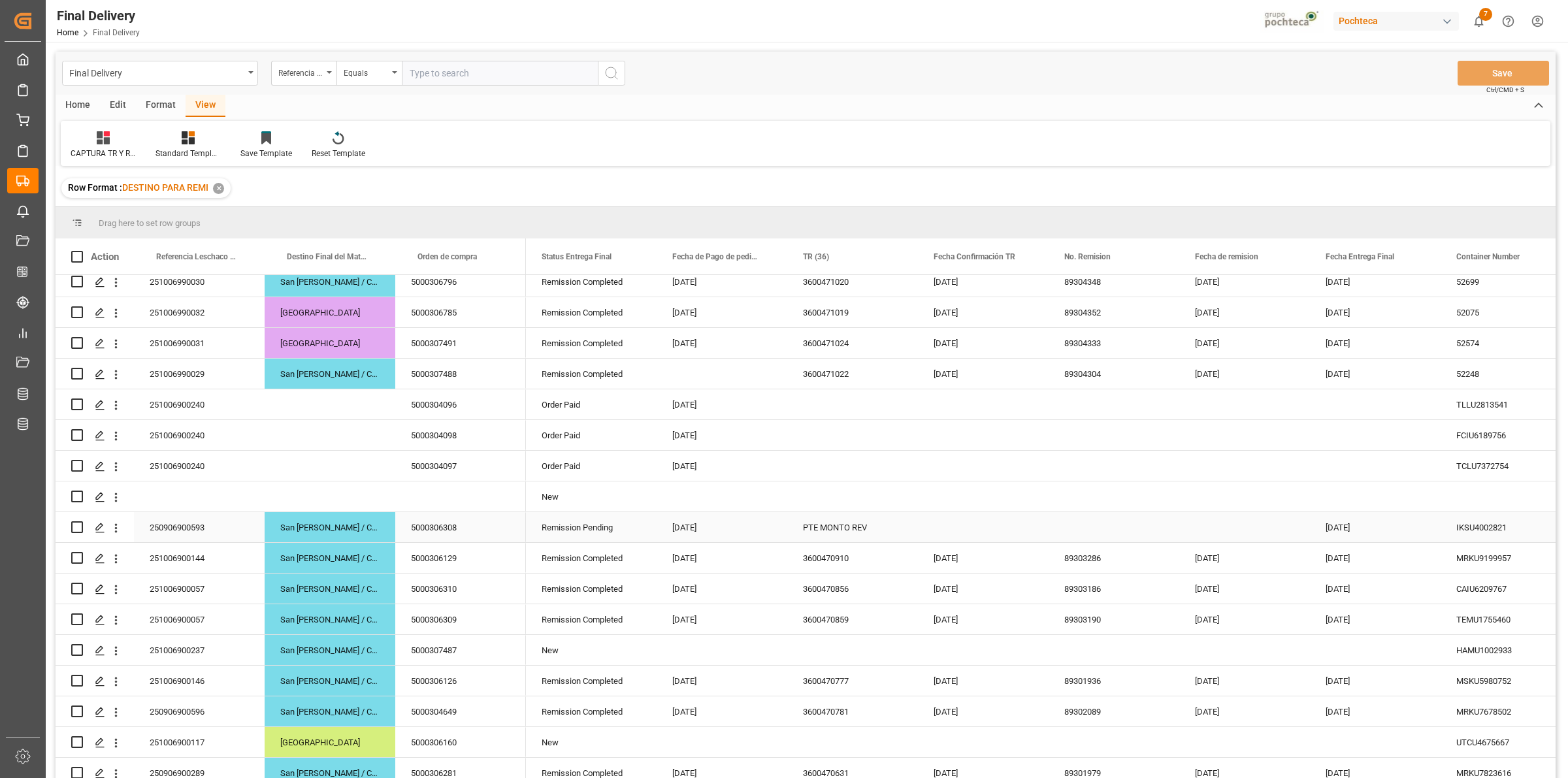
click at [841, 519] on div "PTE MONTO REV" at bounding box center [852, 527] width 131 height 30
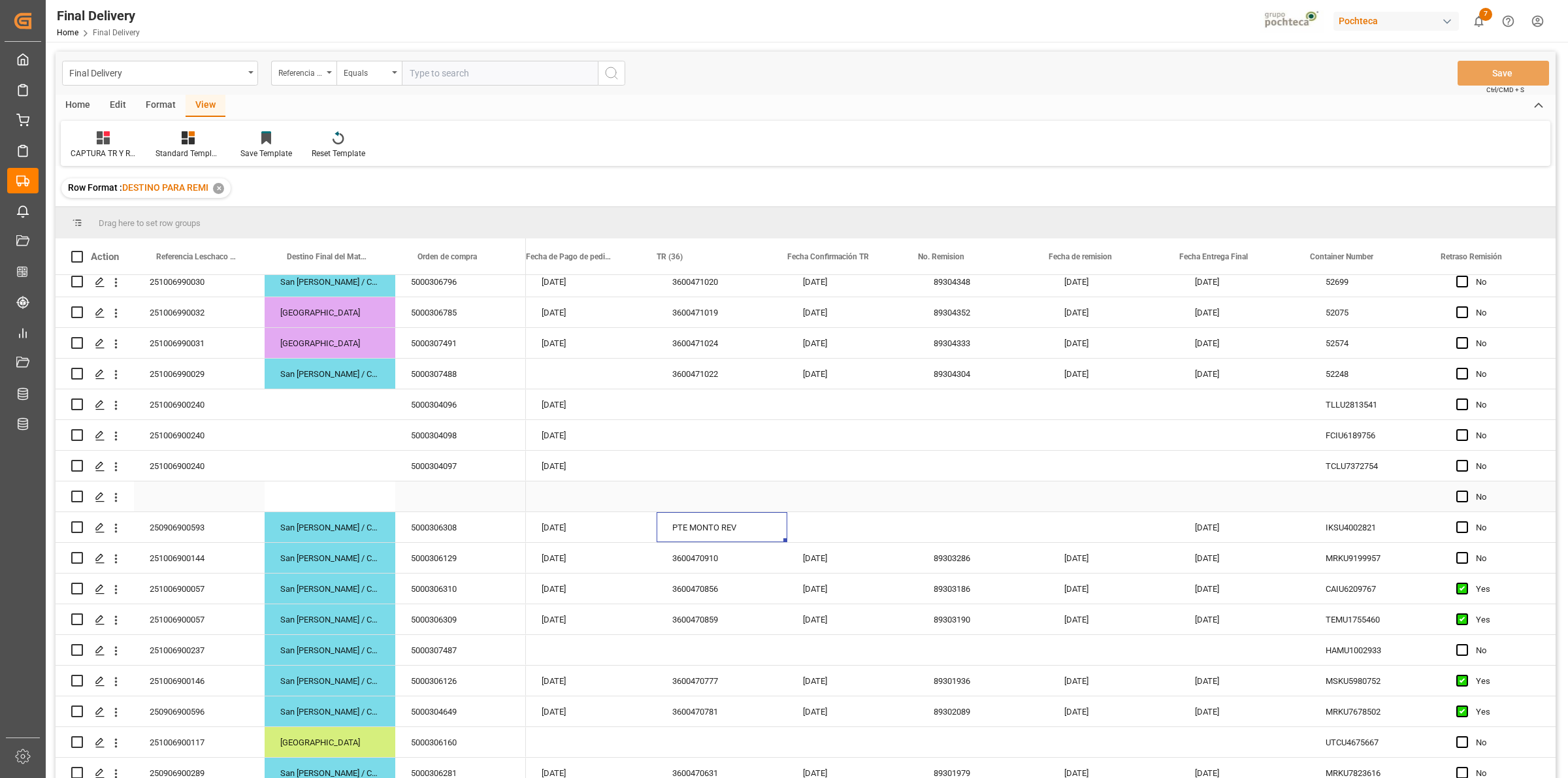
scroll to position [0, 151]
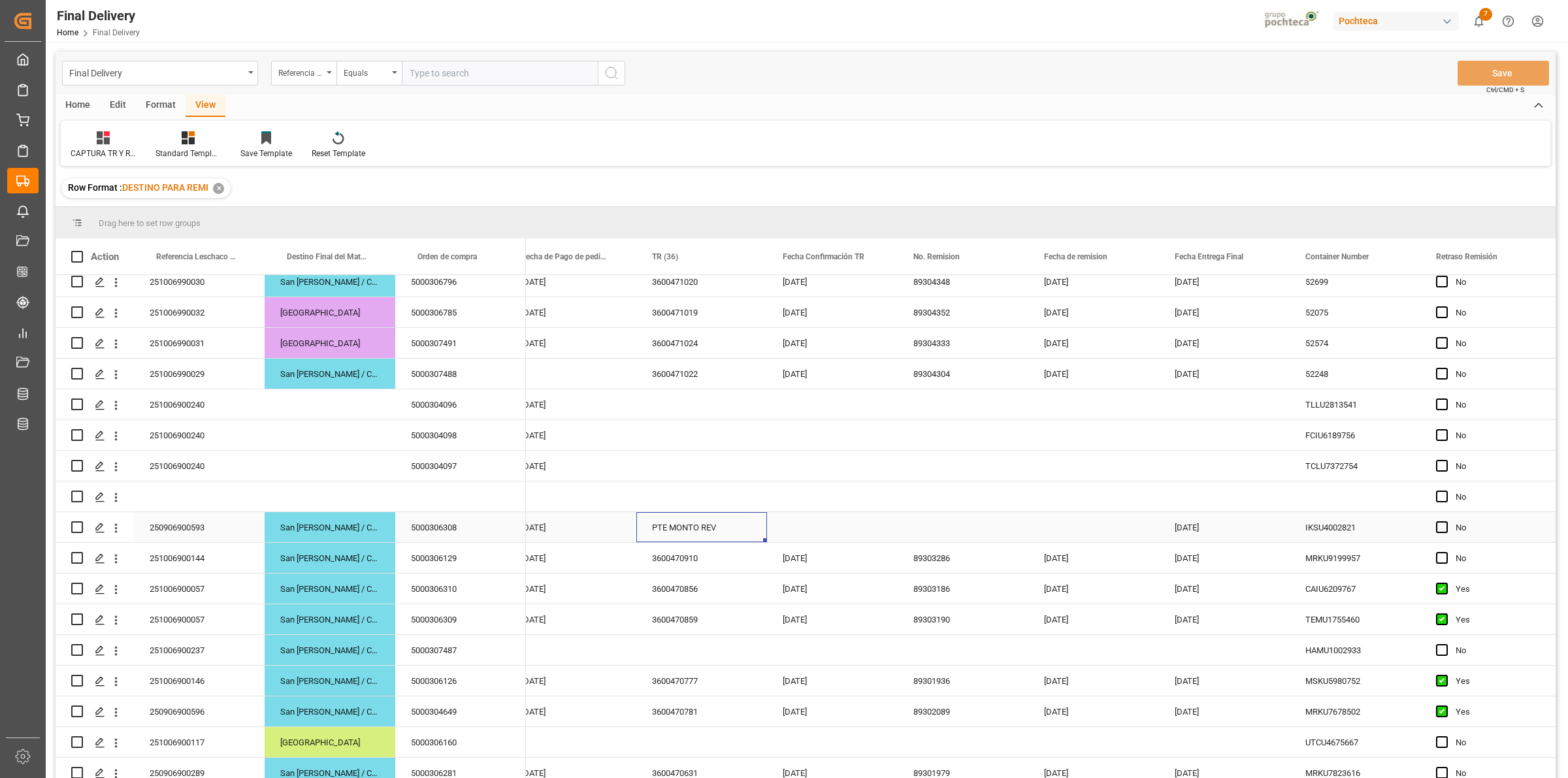
click at [1437, 527] on span "Press SPACE to select this row." at bounding box center [1441, 527] width 12 height 12
click at [1446, 521] on input "Press SPACE to select this row." at bounding box center [1446, 521] width 0 height 0
click at [703, 530] on div "PTE MONTO REV" at bounding box center [702, 527] width 131 height 30
click at [710, 531] on input "PTE MONTO REV" at bounding box center [701, 535] width 110 height 25
drag, startPoint x: 689, startPoint y: 534, endPoint x: 644, endPoint y: 536, distance: 45.0
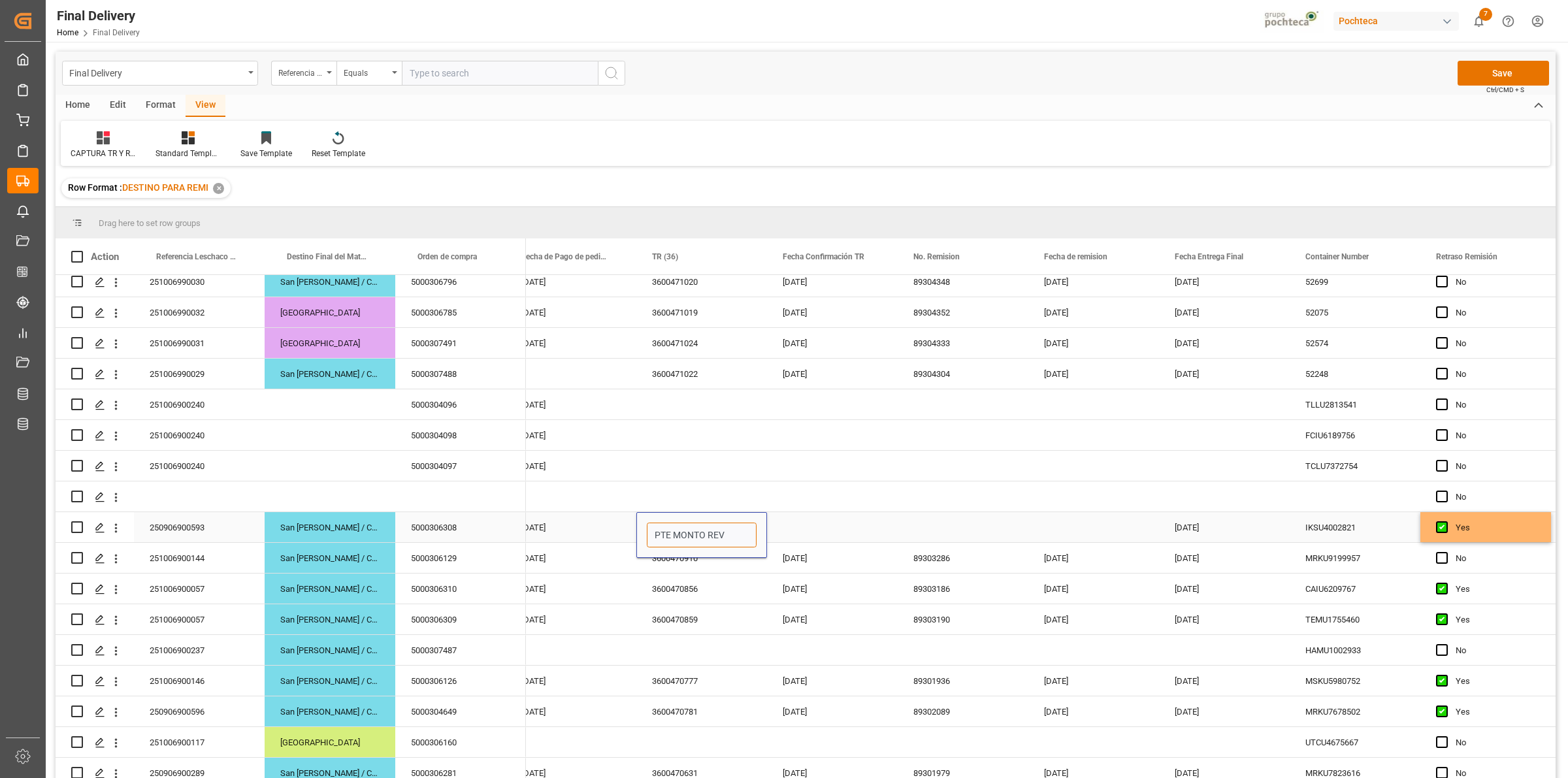
click at [644, 536] on div "PTE MONTO REV" at bounding box center [702, 534] width 131 height 46
type input "OC CON DIFERENCIA"
click at [818, 523] on div "Press SPACE to select this row." at bounding box center [832, 527] width 131 height 30
click at [1470, 75] on button "Save" at bounding box center [1503, 73] width 92 height 25
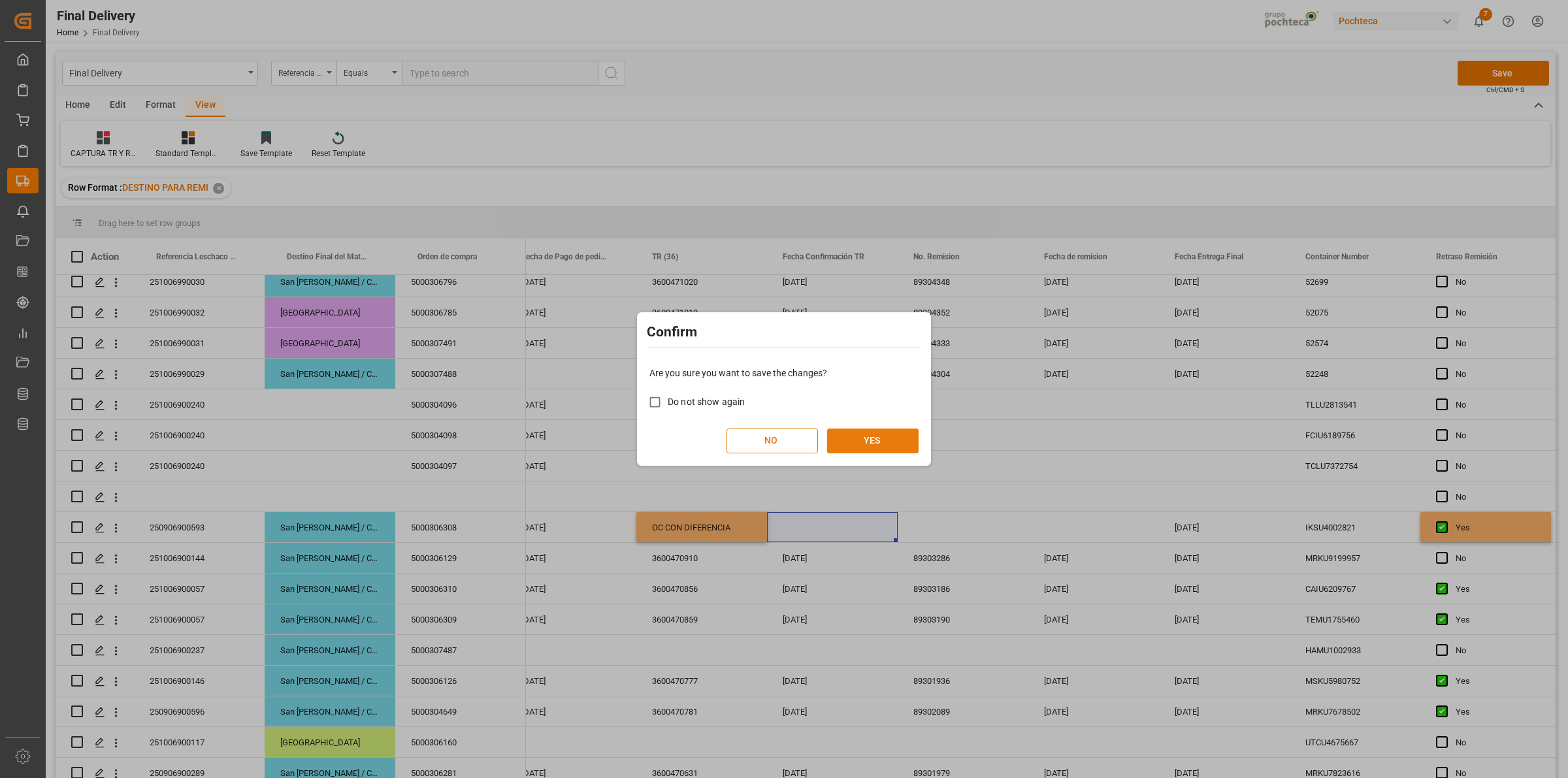
click at [892, 441] on button "YES" at bounding box center [873, 441] width 92 height 25
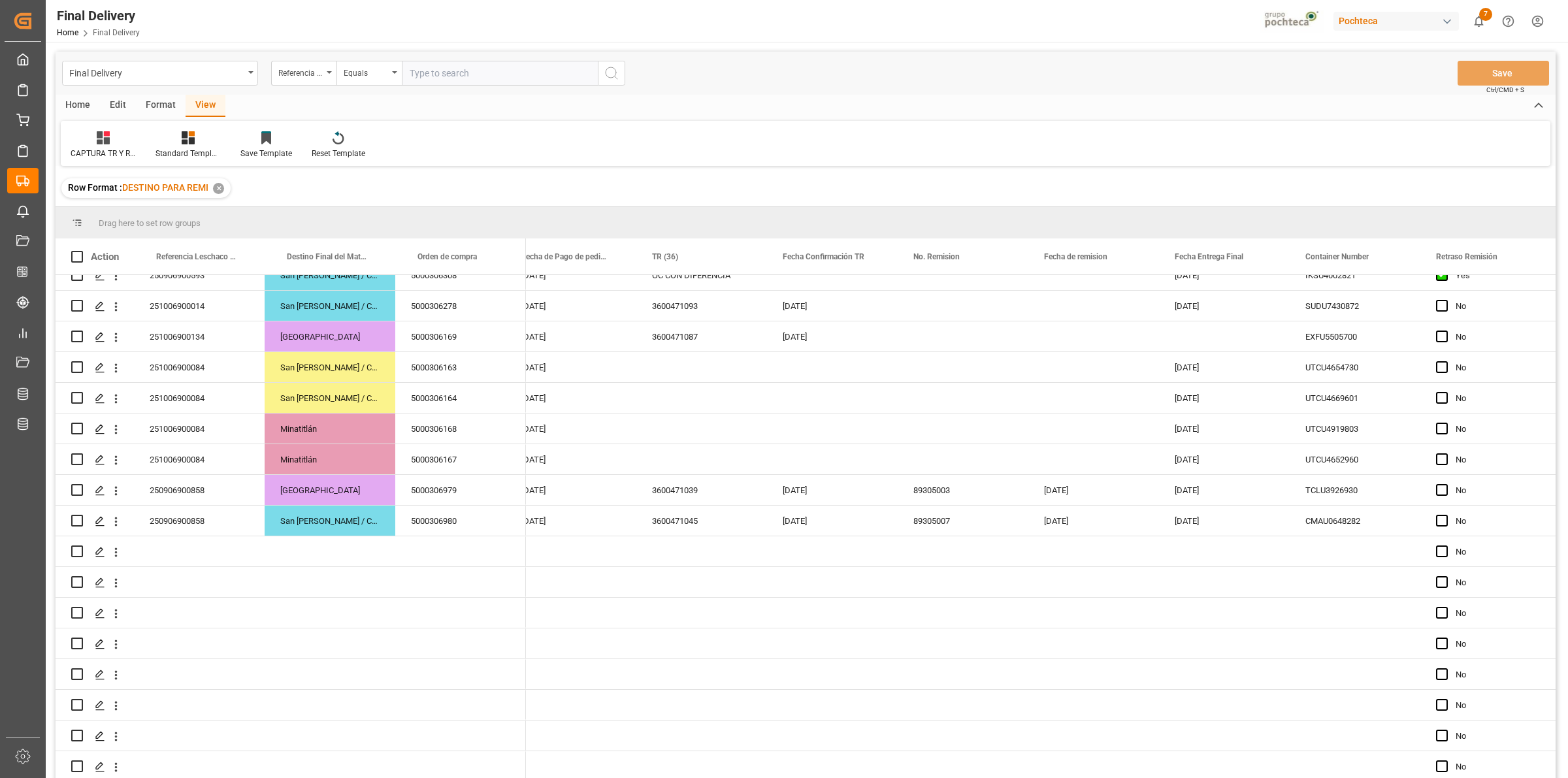
scroll to position [0, 0]
